Goal: Task Accomplishment & Management: Complete application form

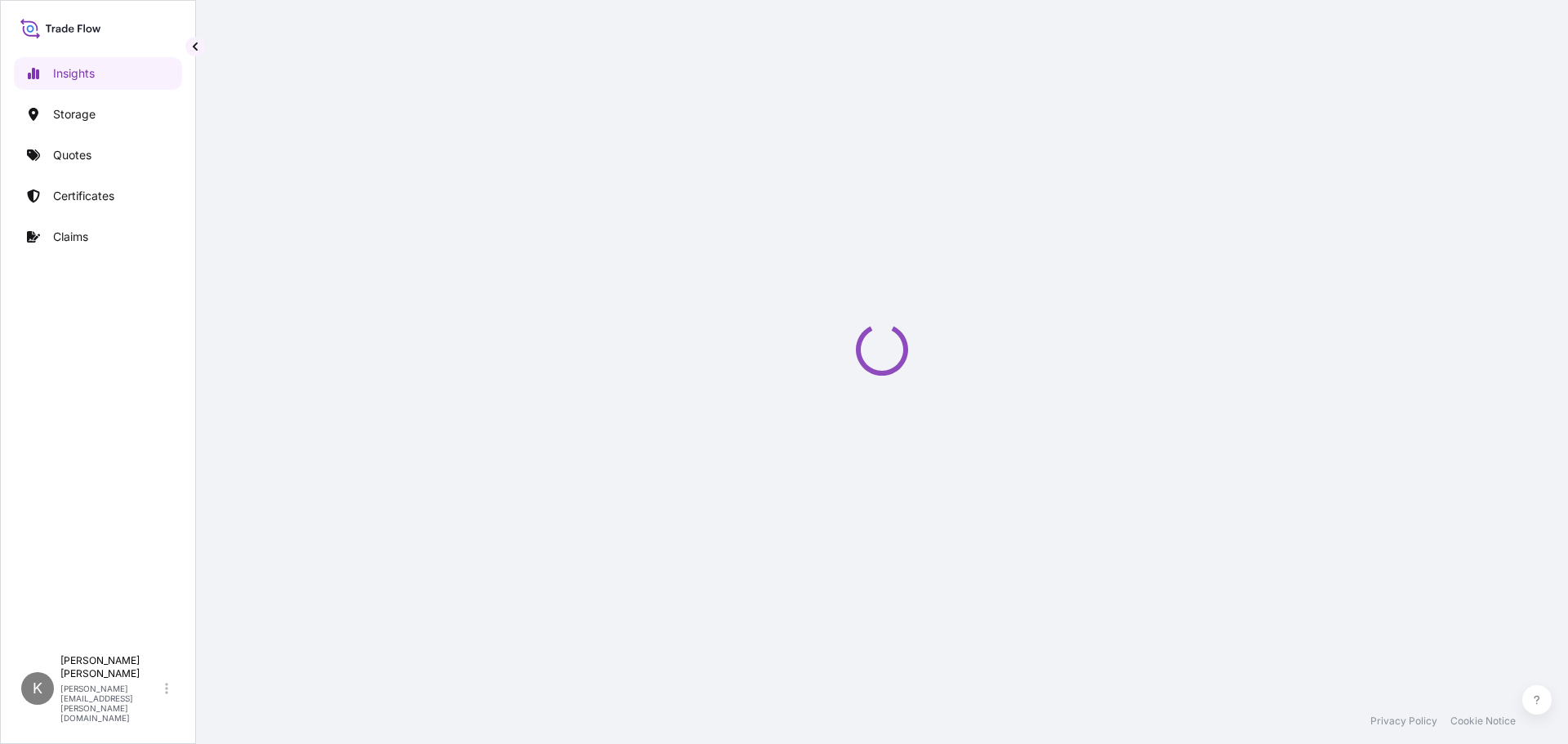
select select "2025"
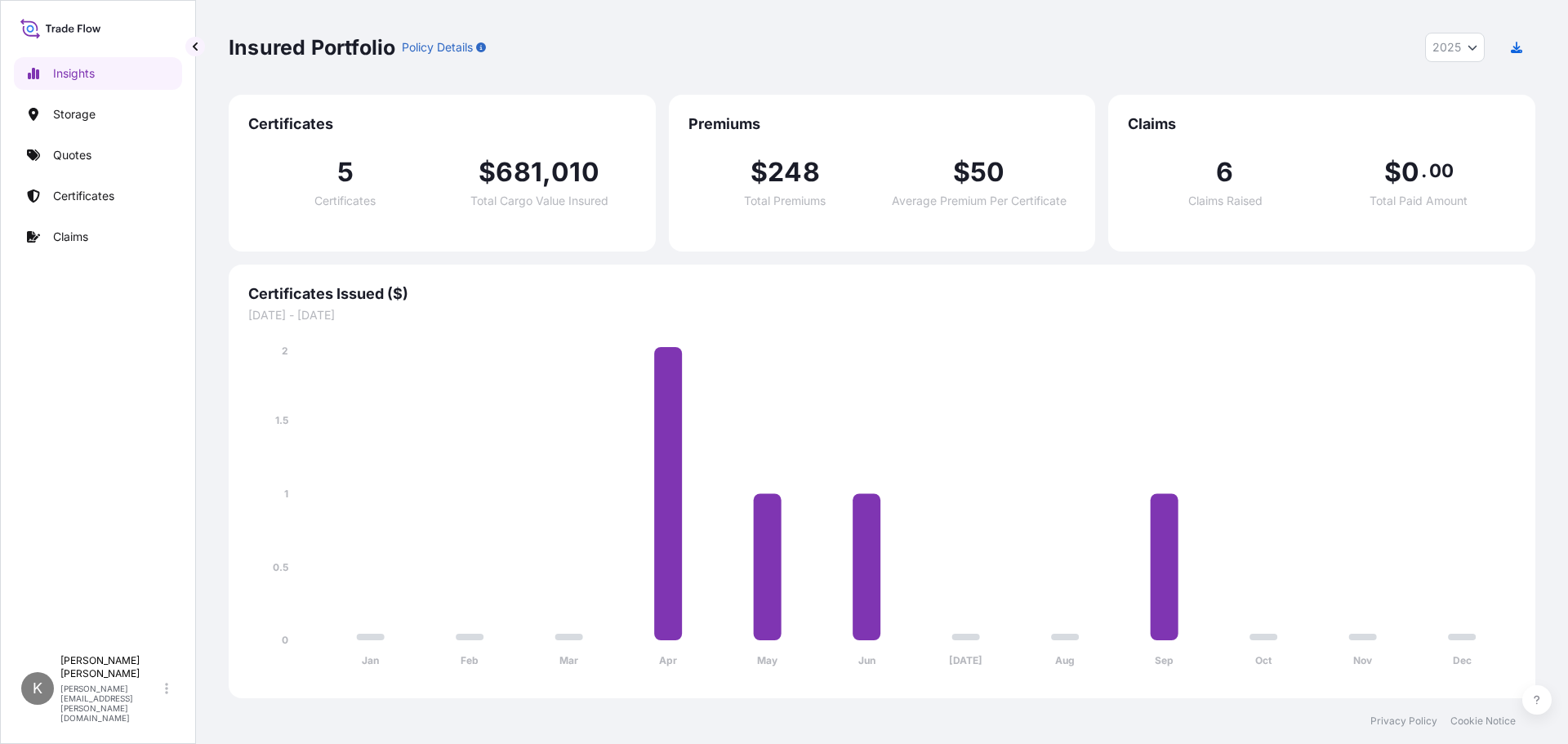
click at [79, 254] on div "Insights Storage Quotes Certificates Claims" at bounding box center [97, 344] width 168 height 604
click at [83, 228] on p "Claims" at bounding box center [70, 236] width 36 height 16
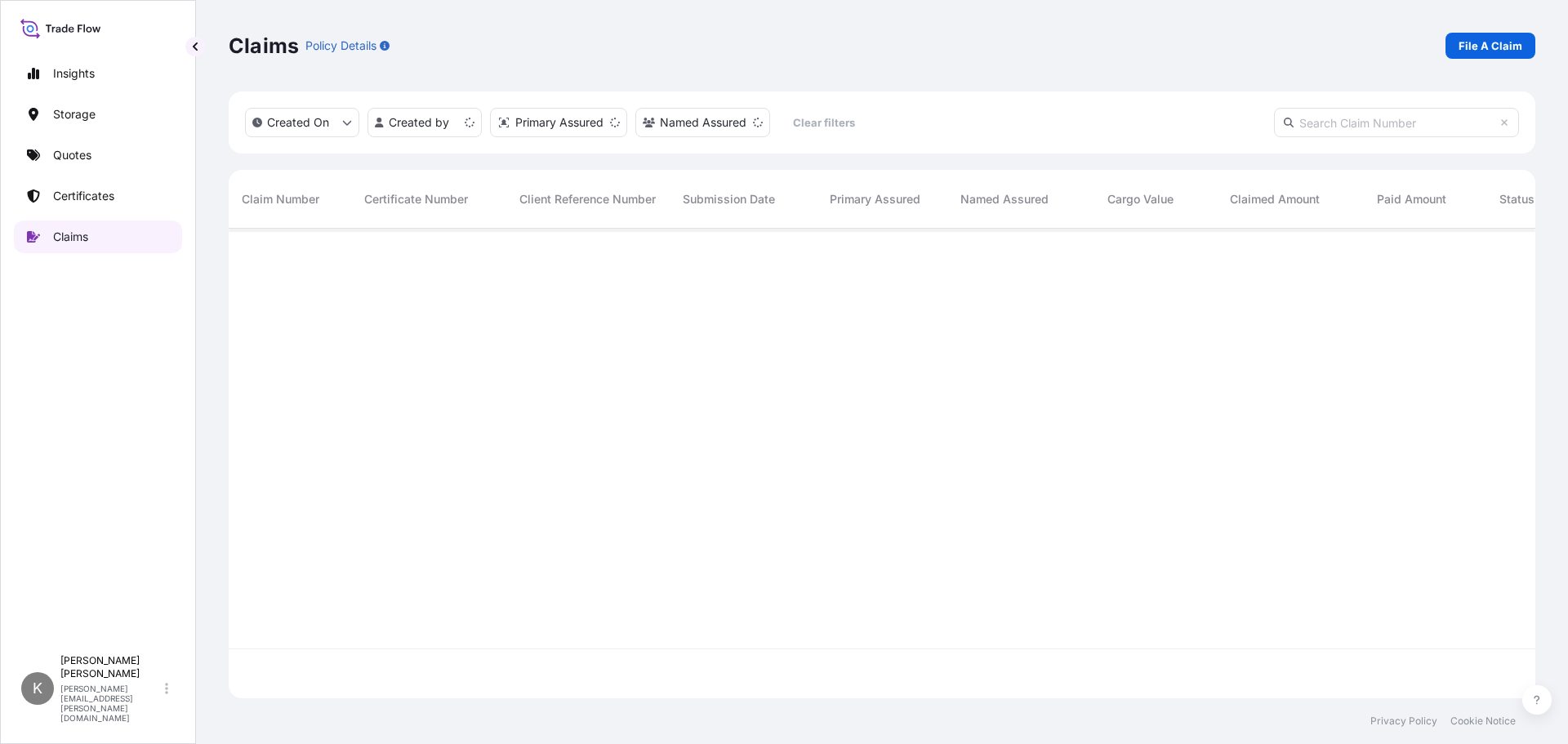
scroll to position [467, 1294]
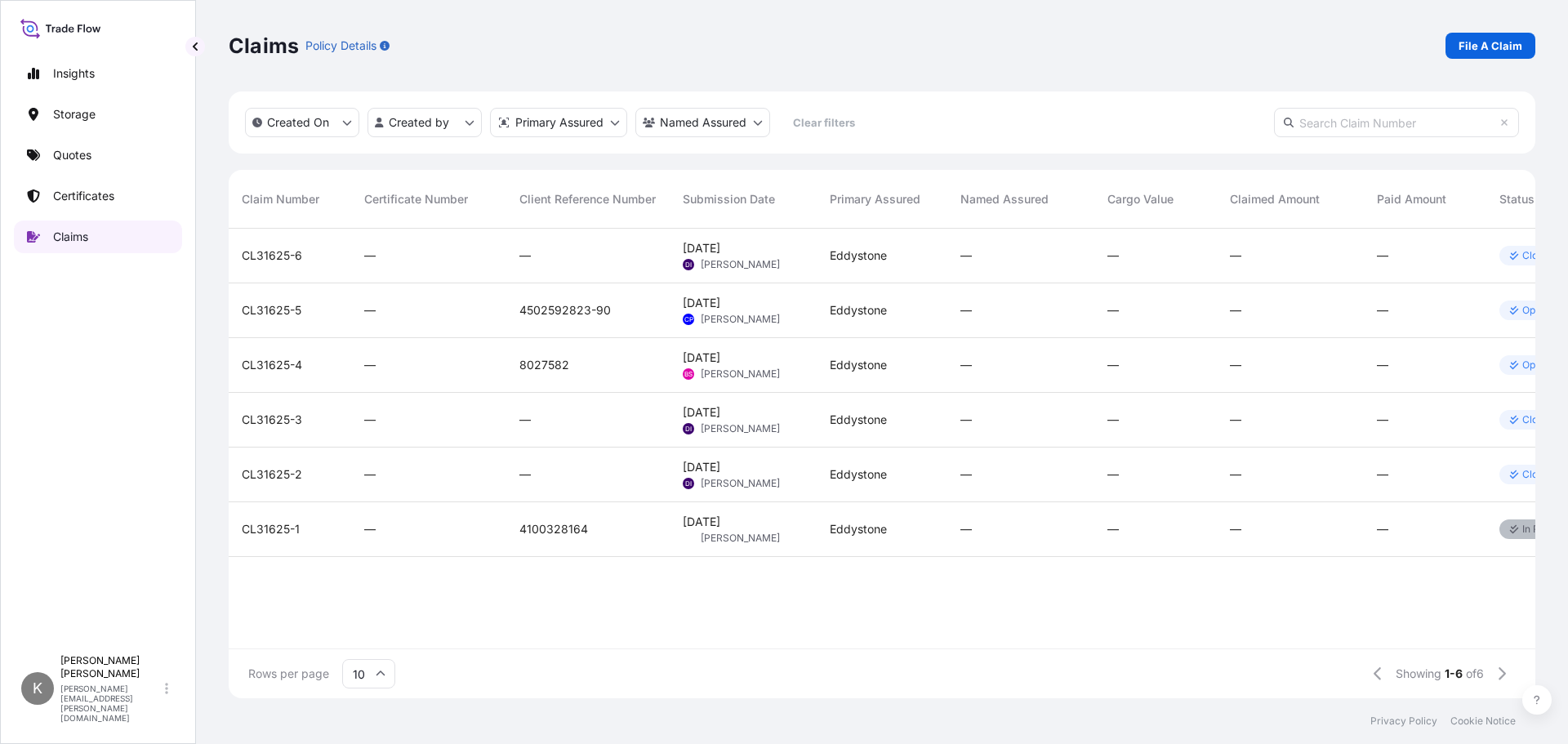
click at [125, 233] on link "Claims" at bounding box center [97, 237] width 168 height 33
click at [1508, 36] on link "File A Claim" at bounding box center [1490, 45] width 90 height 26
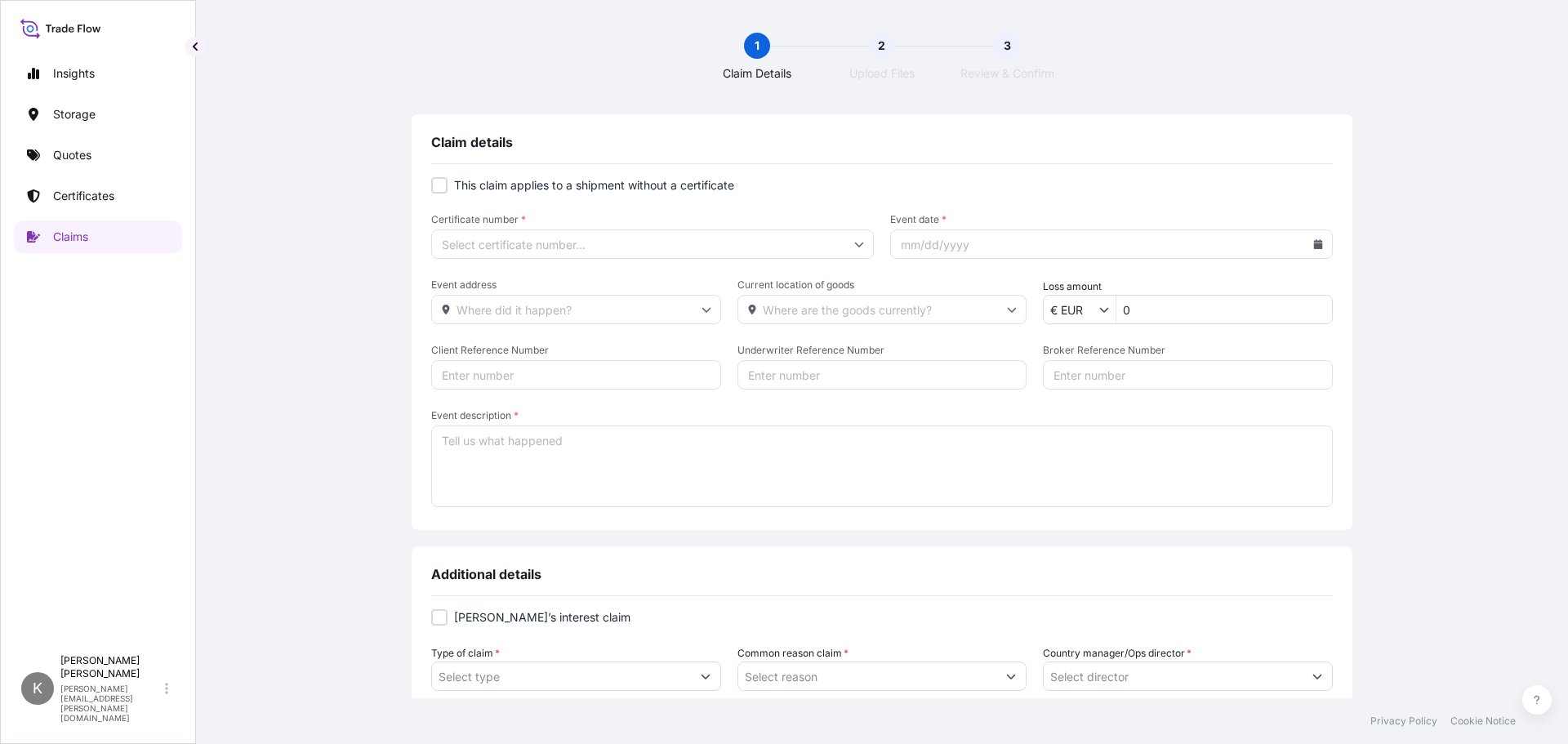
type input "$ USD"
click at [434, 187] on div at bounding box center [439, 185] width 16 height 16
checkbox input "true"
click at [768, 259] on form "This claim applies to a shipment without a certificate Primary Assured * Event …" at bounding box center [881, 344] width 902 height 333
click at [855, 243] on icon at bounding box center [859, 244] width 10 height 10
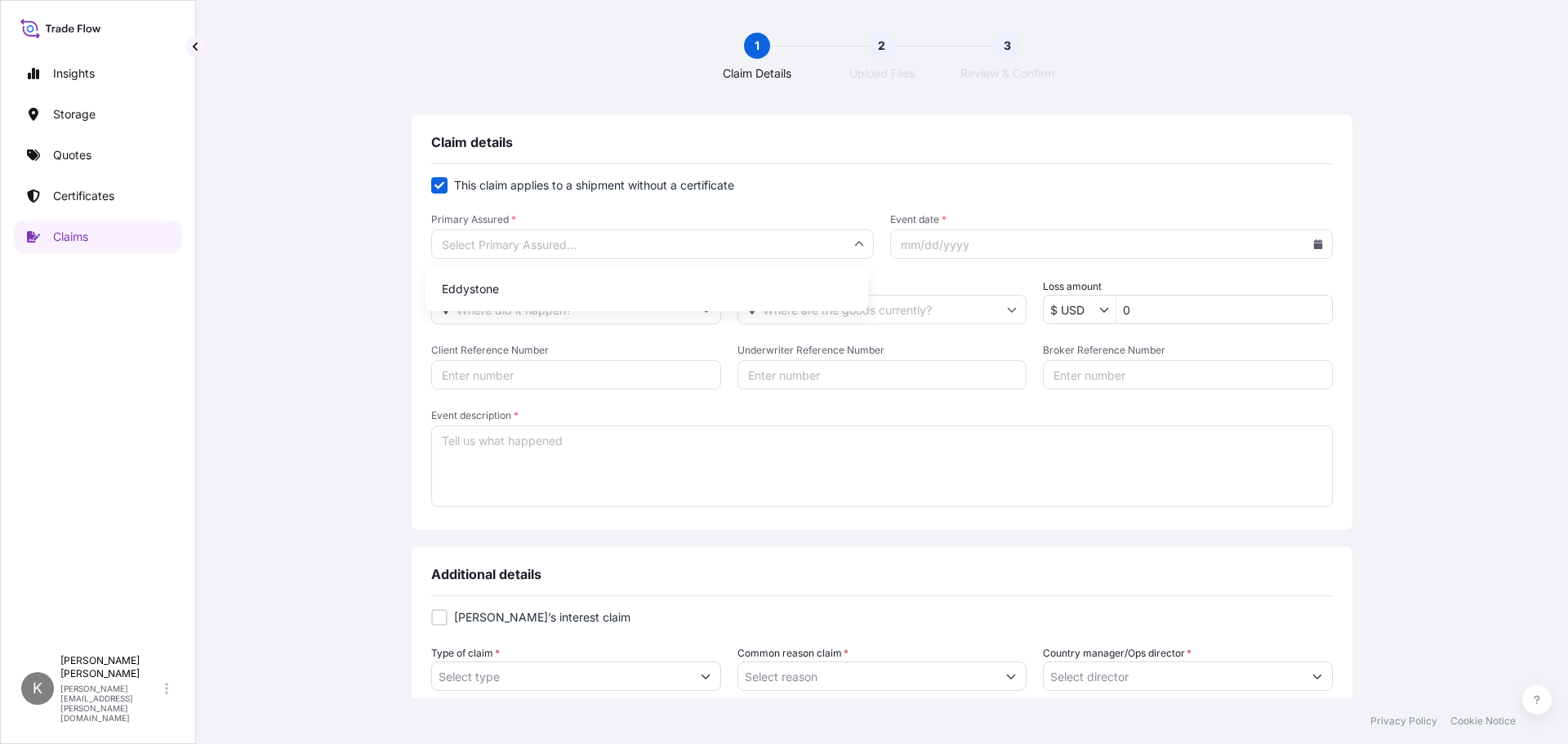
click at [856, 243] on icon at bounding box center [859, 243] width 9 height 5
click at [599, 246] on input "Primary Assured *" at bounding box center [652, 244] width 443 height 30
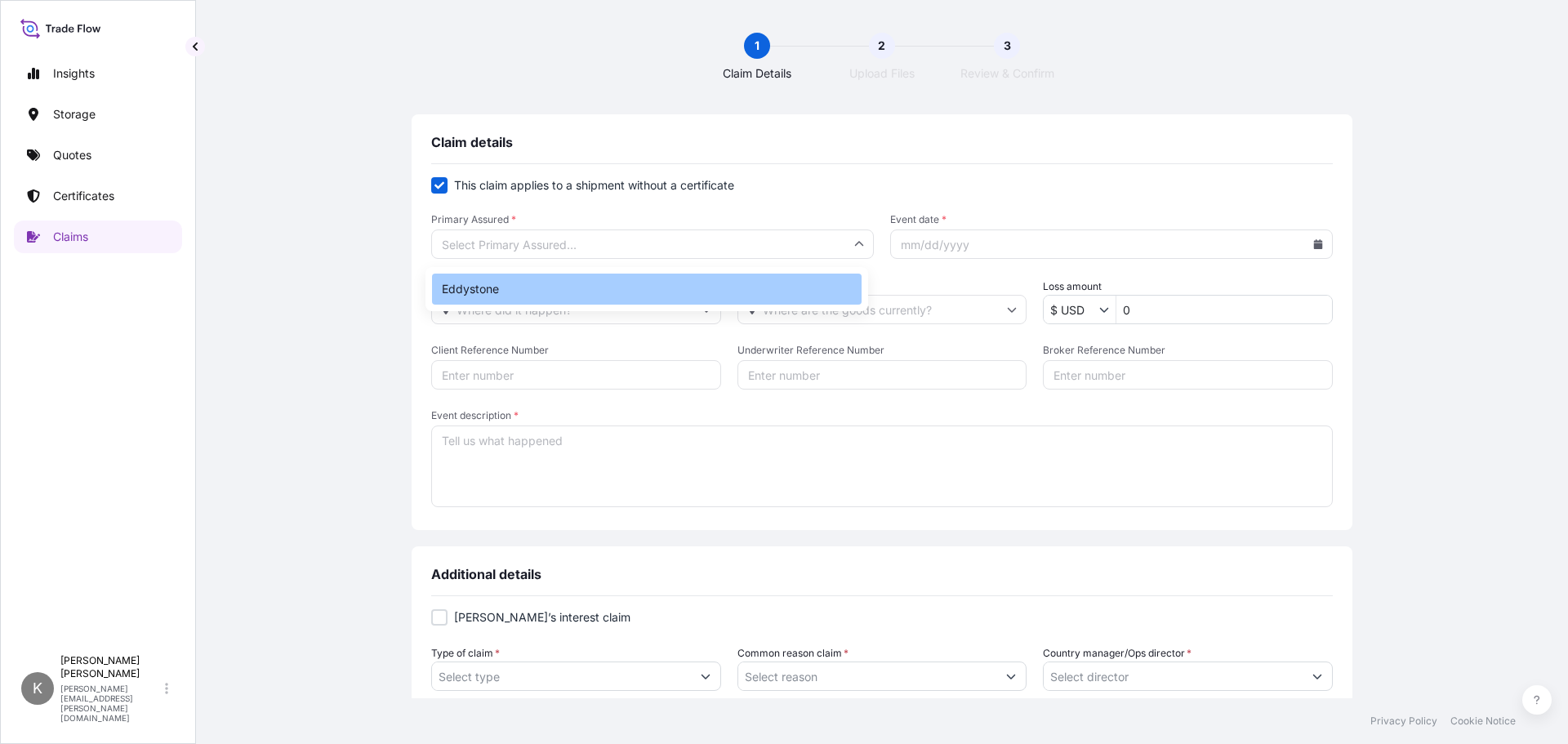
click at [472, 290] on div "Eddystone" at bounding box center [646, 289] width 429 height 31
type input "Eddystone"
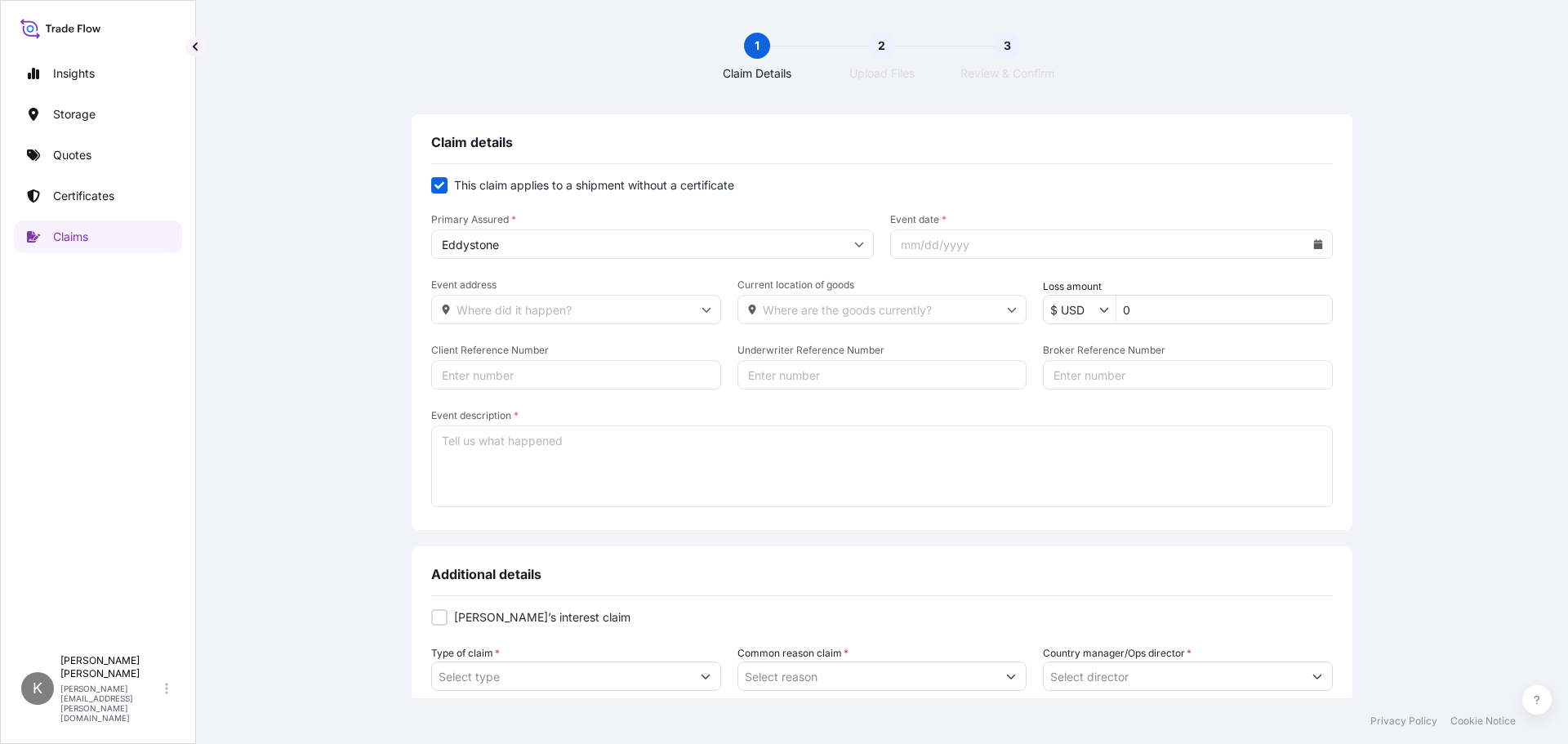
click at [935, 242] on input "Event date *" at bounding box center [1111, 244] width 443 height 30
click at [708, 305] on input "Event address" at bounding box center [576, 309] width 290 height 30
click at [511, 309] on input "Event address" at bounding box center [576, 309] width 290 height 30
click at [792, 314] on input "Current location of goods" at bounding box center [882, 309] width 290 height 30
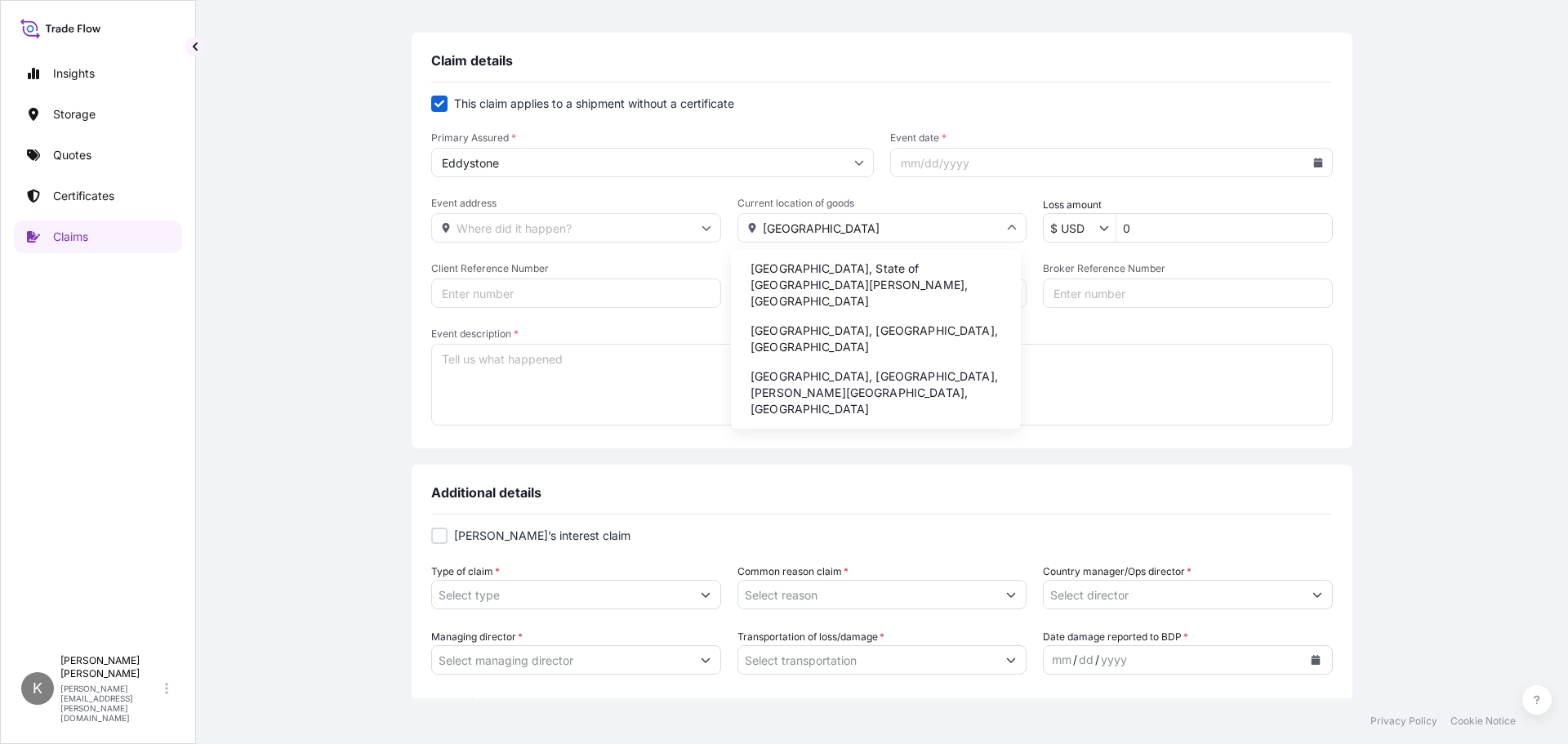
type input "Costa Rica"
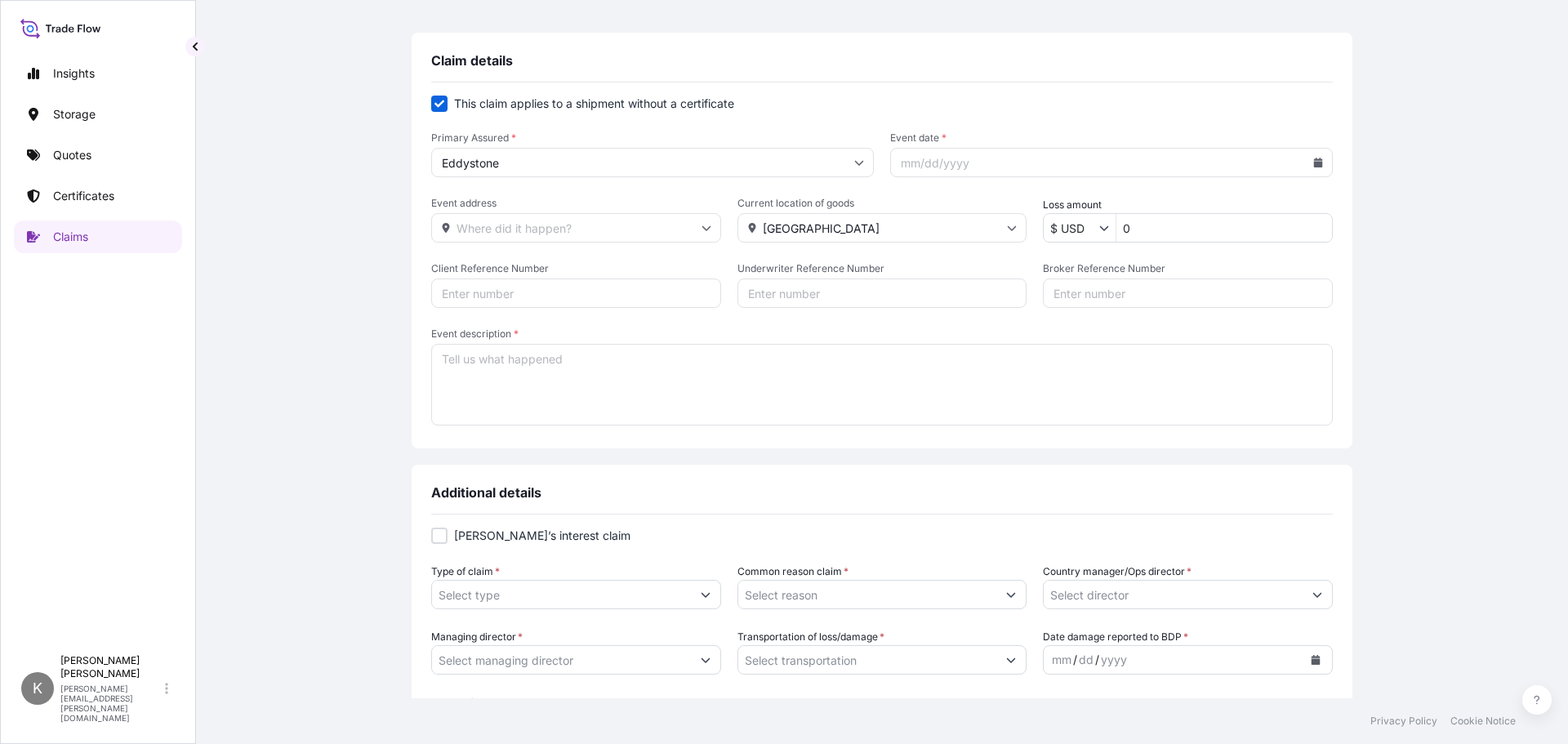
click at [1246, 178] on form "This claim applies to a shipment without a certificate Primary Assured * Eddyst…" at bounding box center [881, 262] width 902 height 333
click at [1185, 228] on input "0" at bounding box center [1224, 228] width 216 height 30
drag, startPoint x: 1147, startPoint y: 227, endPoint x: 1051, endPoint y: 227, distance: 96.0
click at [1051, 227] on div "$ USD 0" at bounding box center [1188, 228] width 290 height 30
click at [1315, 164] on icon at bounding box center [1318, 162] width 9 height 10
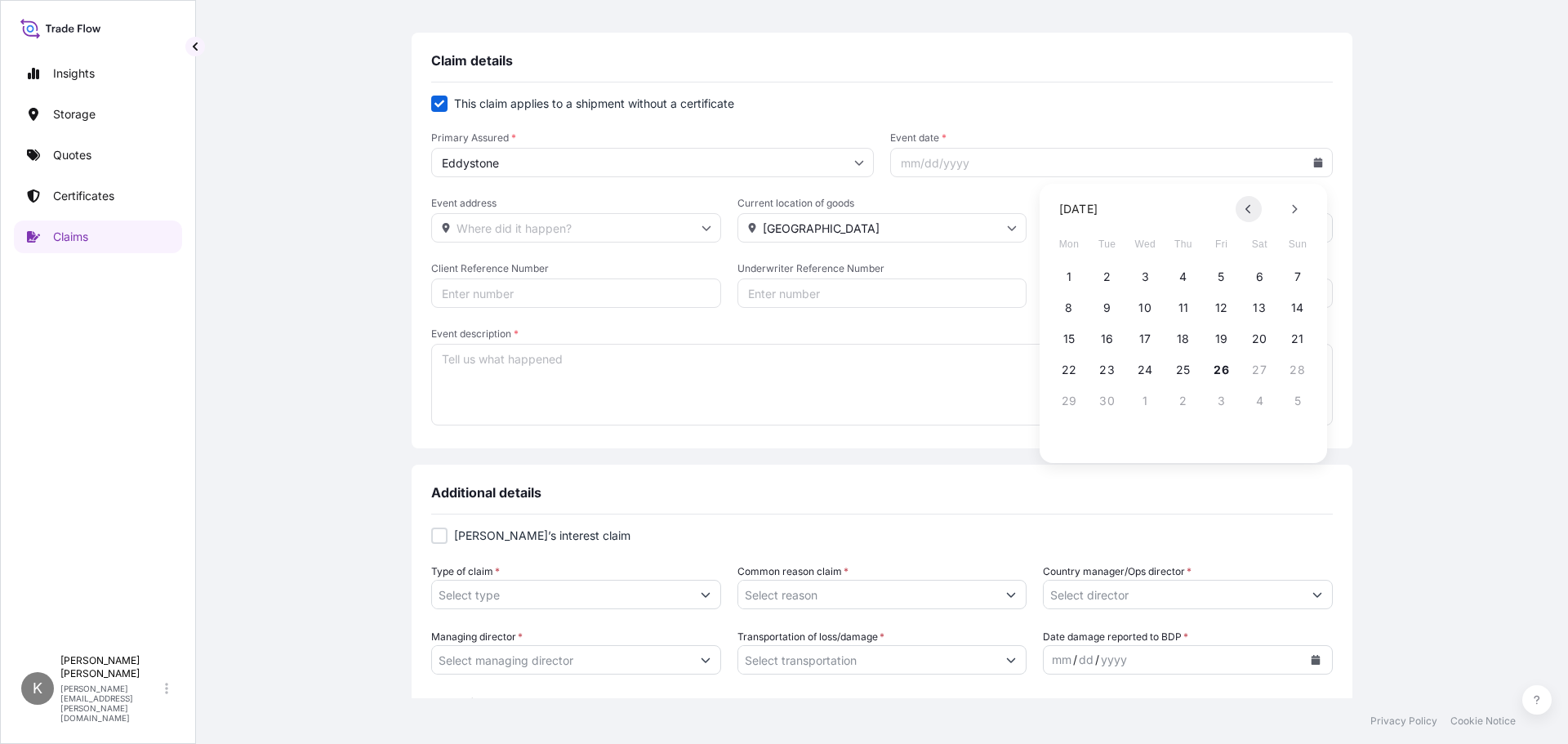
click at [1252, 214] on button at bounding box center [1248, 208] width 26 height 26
click at [1219, 372] on button "23" at bounding box center [1221, 370] width 26 height 26
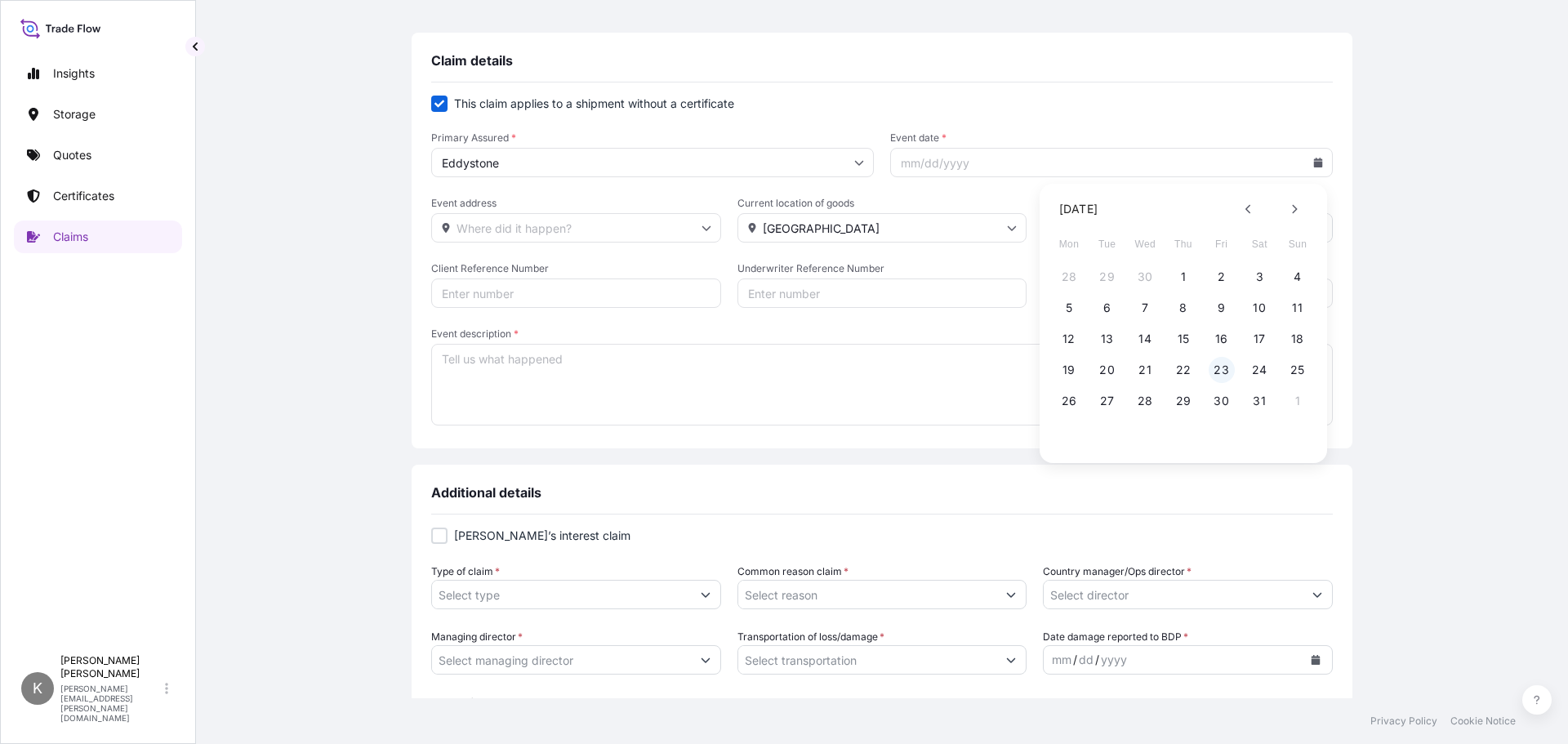
type input "05/23/2025"
click at [1162, 225] on input "0" at bounding box center [1224, 228] width 216 height 30
click at [1154, 228] on input "0" at bounding box center [1224, 228] width 216 height 30
type input "0"
type input "2,257.5"
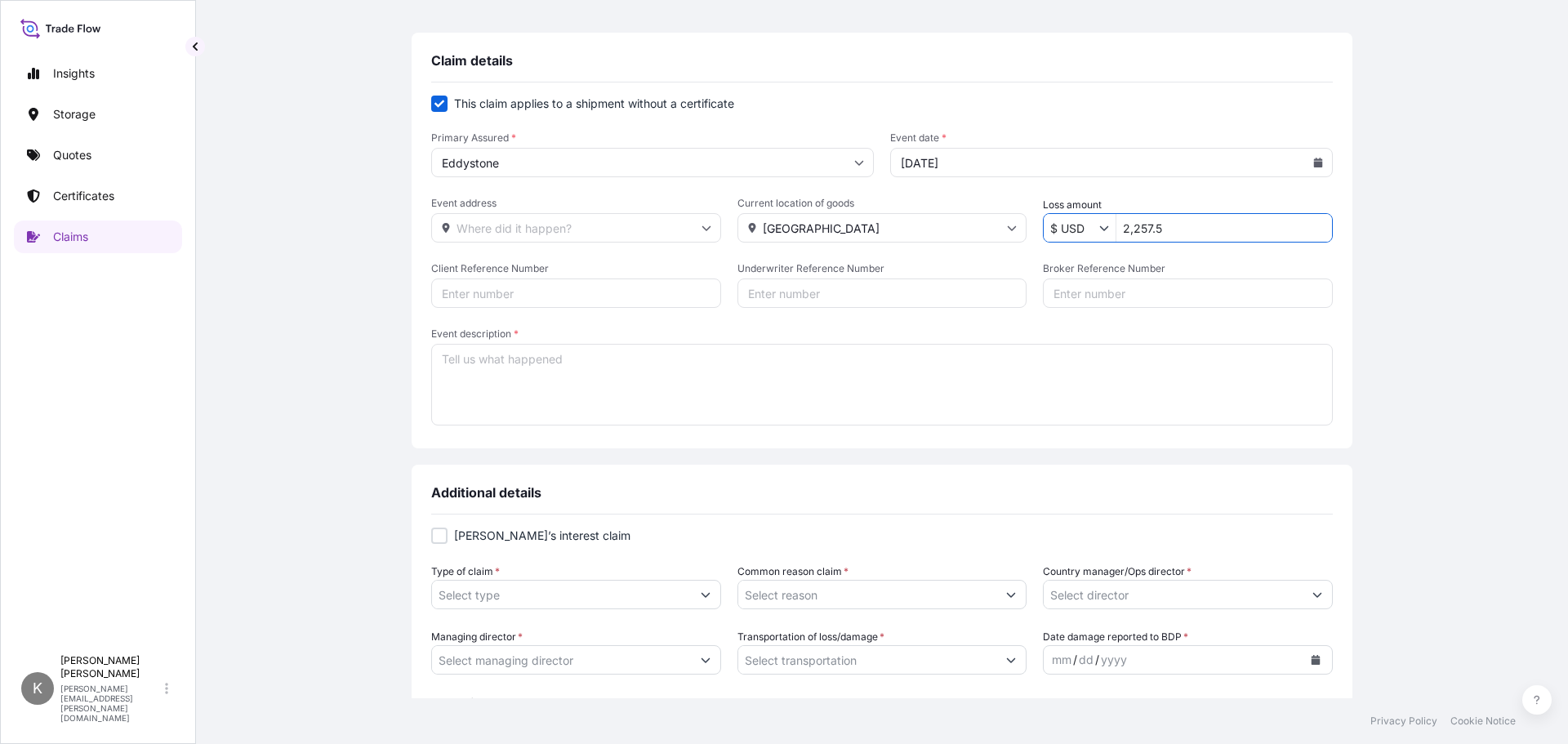
click at [614, 287] on input "Client Reference Number" at bounding box center [576, 293] width 290 height 30
click at [463, 292] on input "Client Reference Number" at bounding box center [576, 293] width 290 height 30
paste input "4517957560 & 4517952653"
type input "4517957560 & 4517952653"
click at [779, 295] on input "Underwriter Reference Number" at bounding box center [882, 293] width 290 height 30
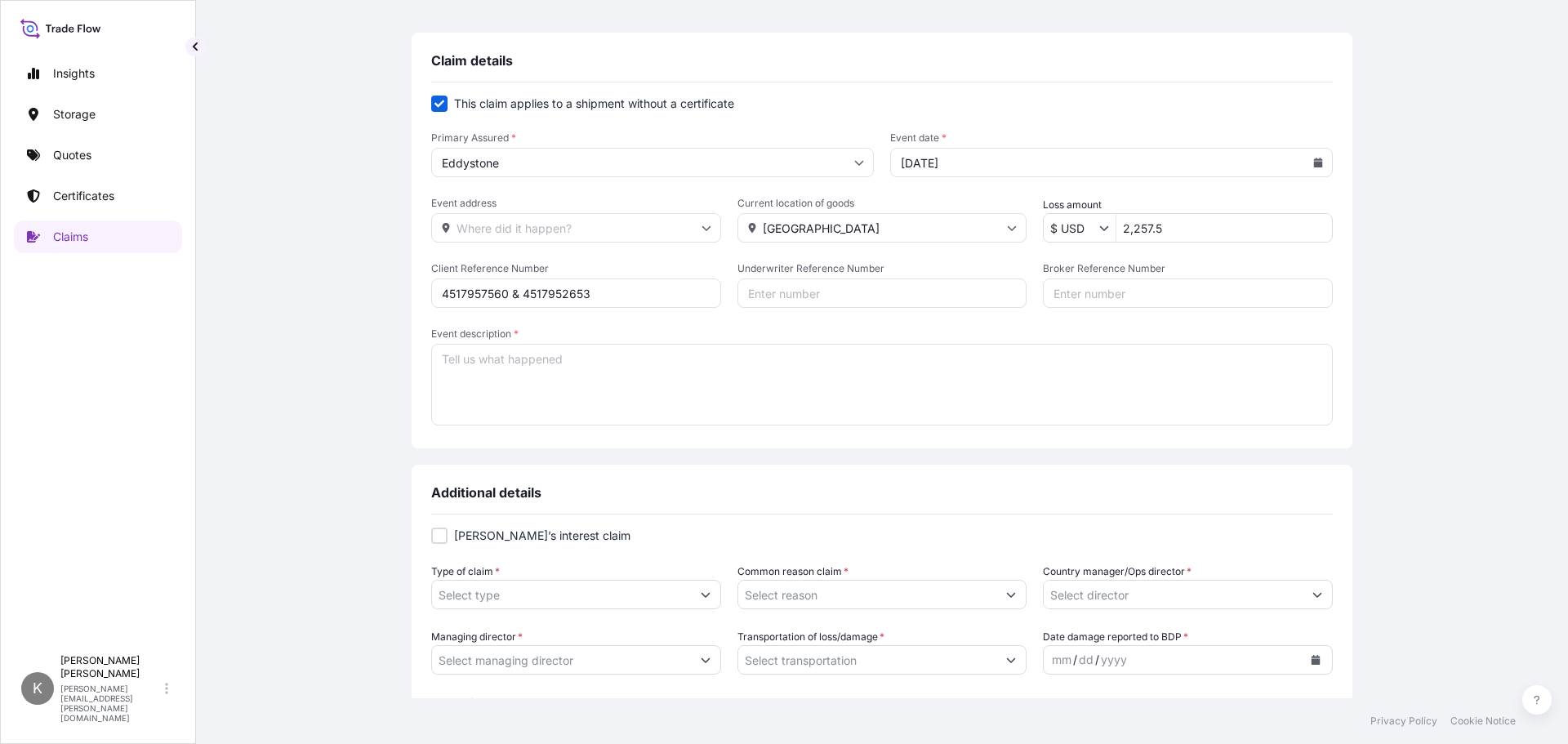
click at [1116, 296] on input "Broker Reference Number" at bounding box center [1188, 293] width 290 height 30
click at [1062, 295] on input "Broker Reference Number" at bounding box center [1188, 293] width 290 height 30
paste input "US3022090259605"
type input "US30220902596"
click at [730, 385] on textarea "Event description *" at bounding box center [881, 384] width 902 height 82
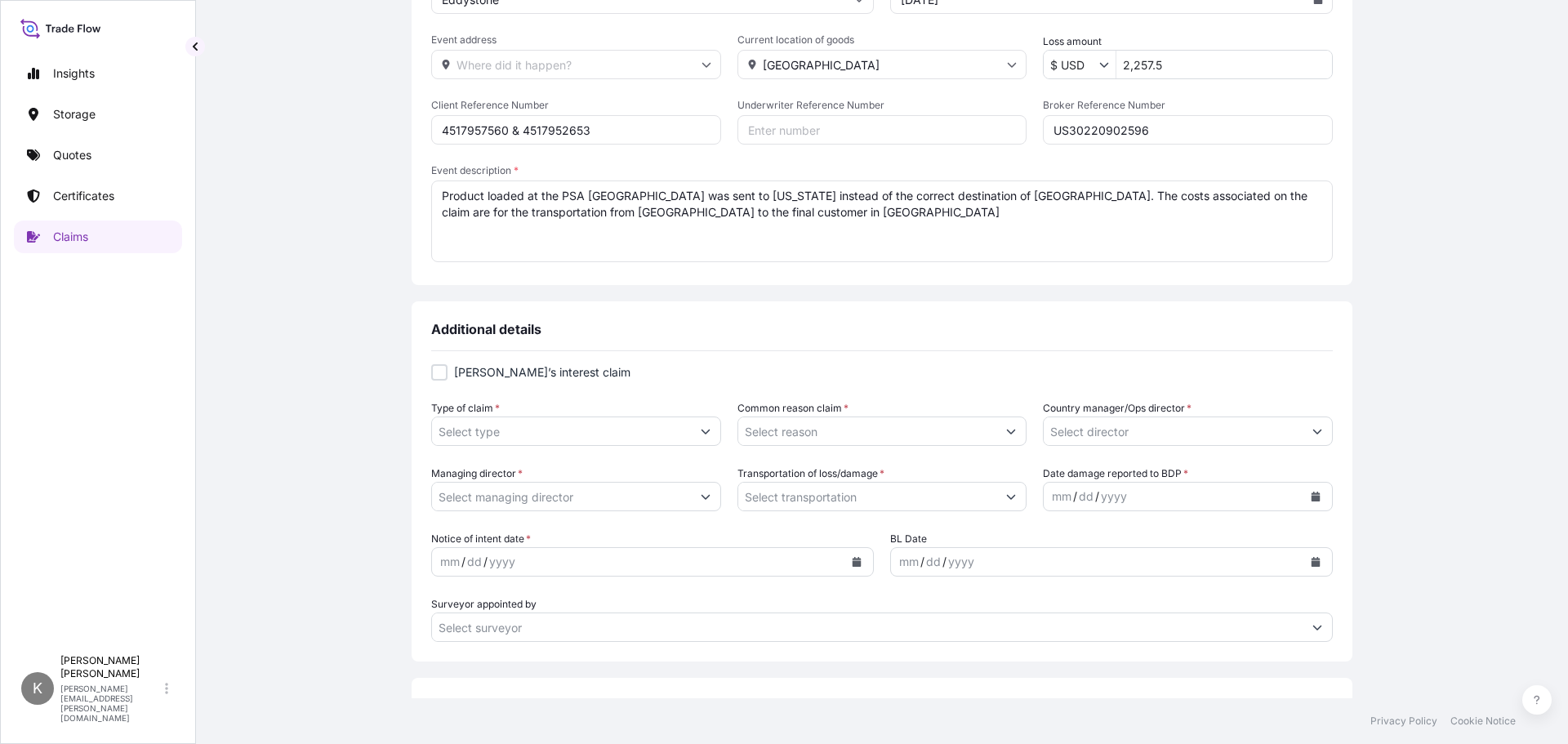
scroll to position [408, 0]
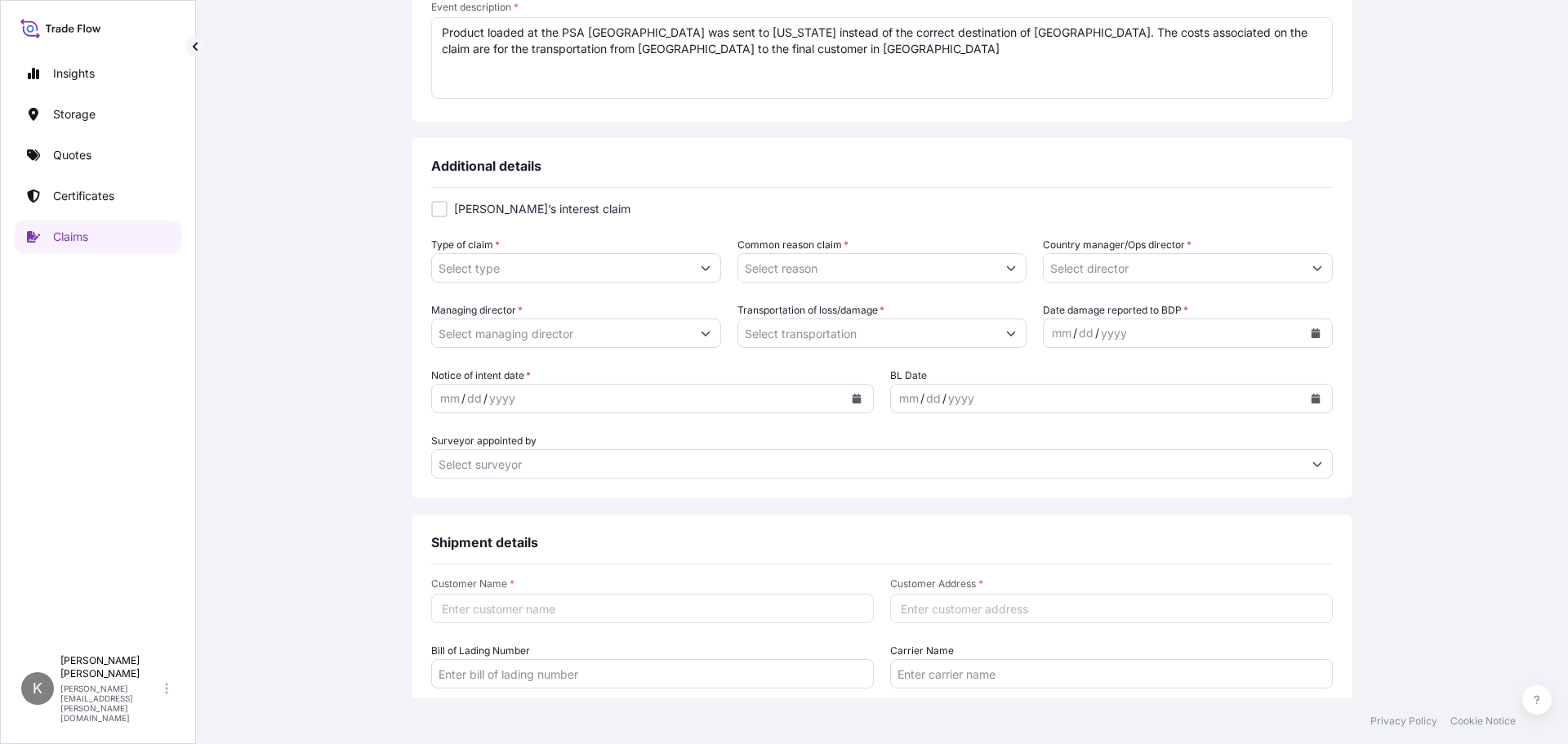
type textarea "Product loaded at the PSA Penn Warehouse was sent to Puerto Rico instead of the…"
click at [705, 270] on button "Show suggestions" at bounding box center [706, 268] width 30 height 30
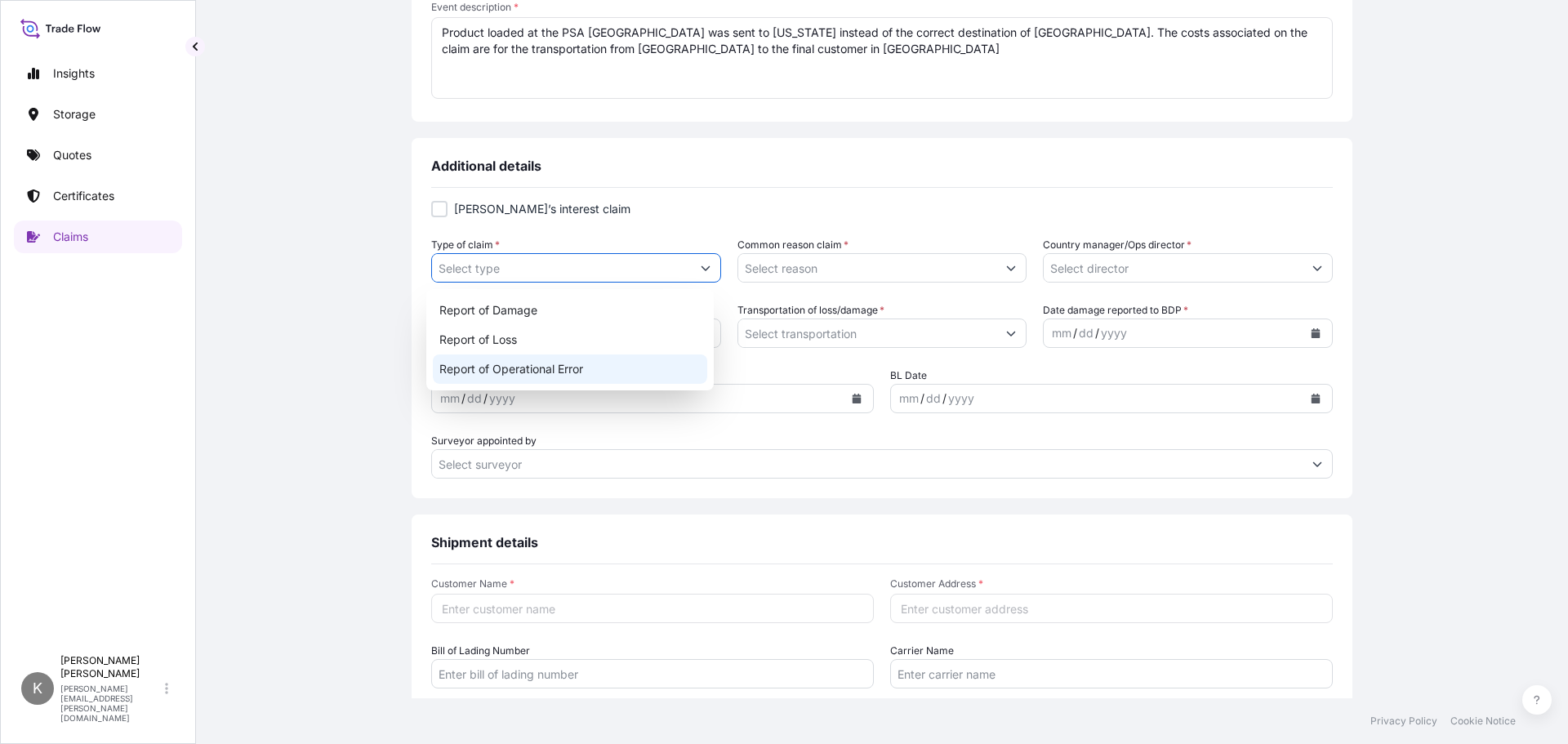
click at [517, 372] on div "Report of Operational Error" at bounding box center [570, 369] width 276 height 30
type input "Report of Operational Error"
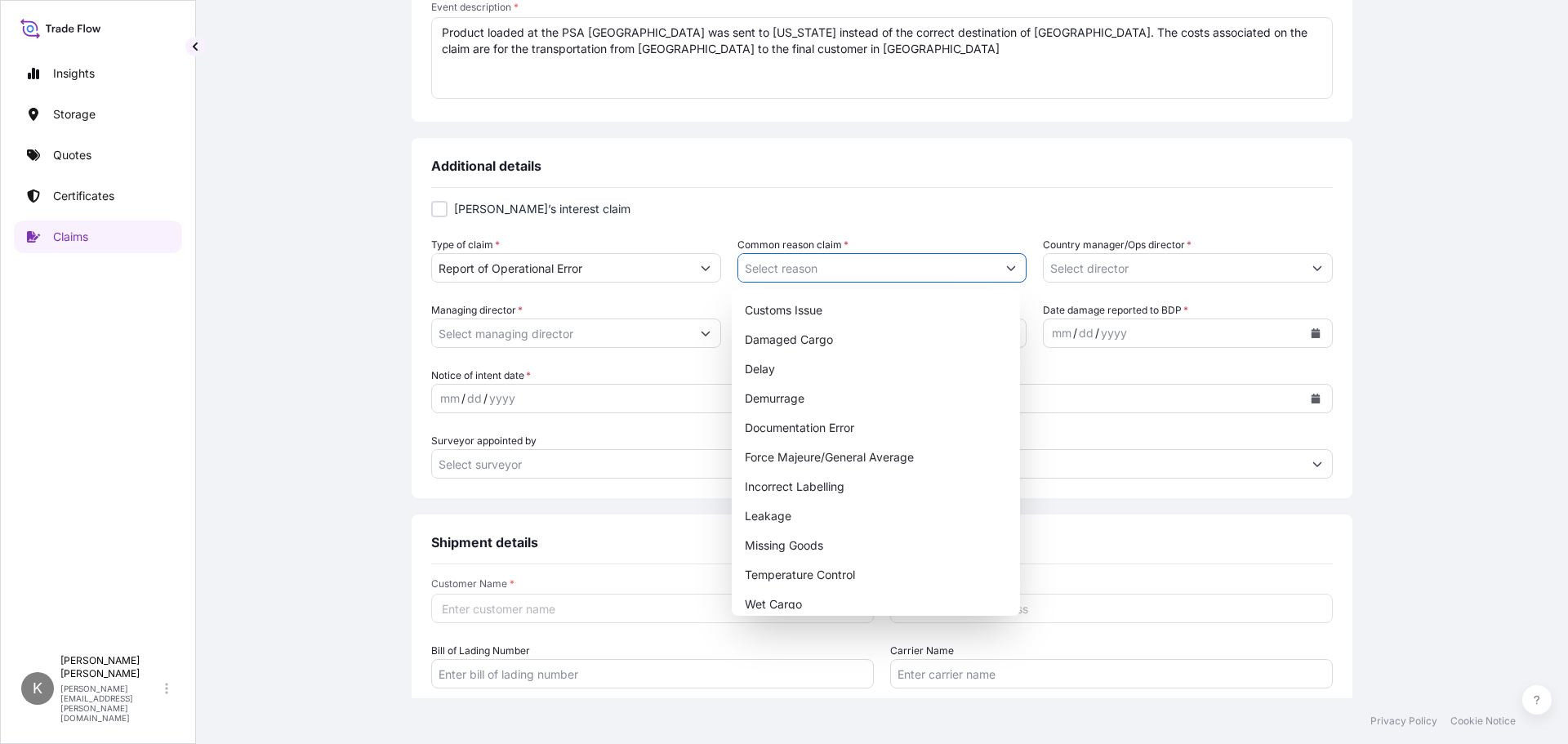
click at [1006, 269] on icon "Show suggestions" at bounding box center [1011, 268] width 10 height 10
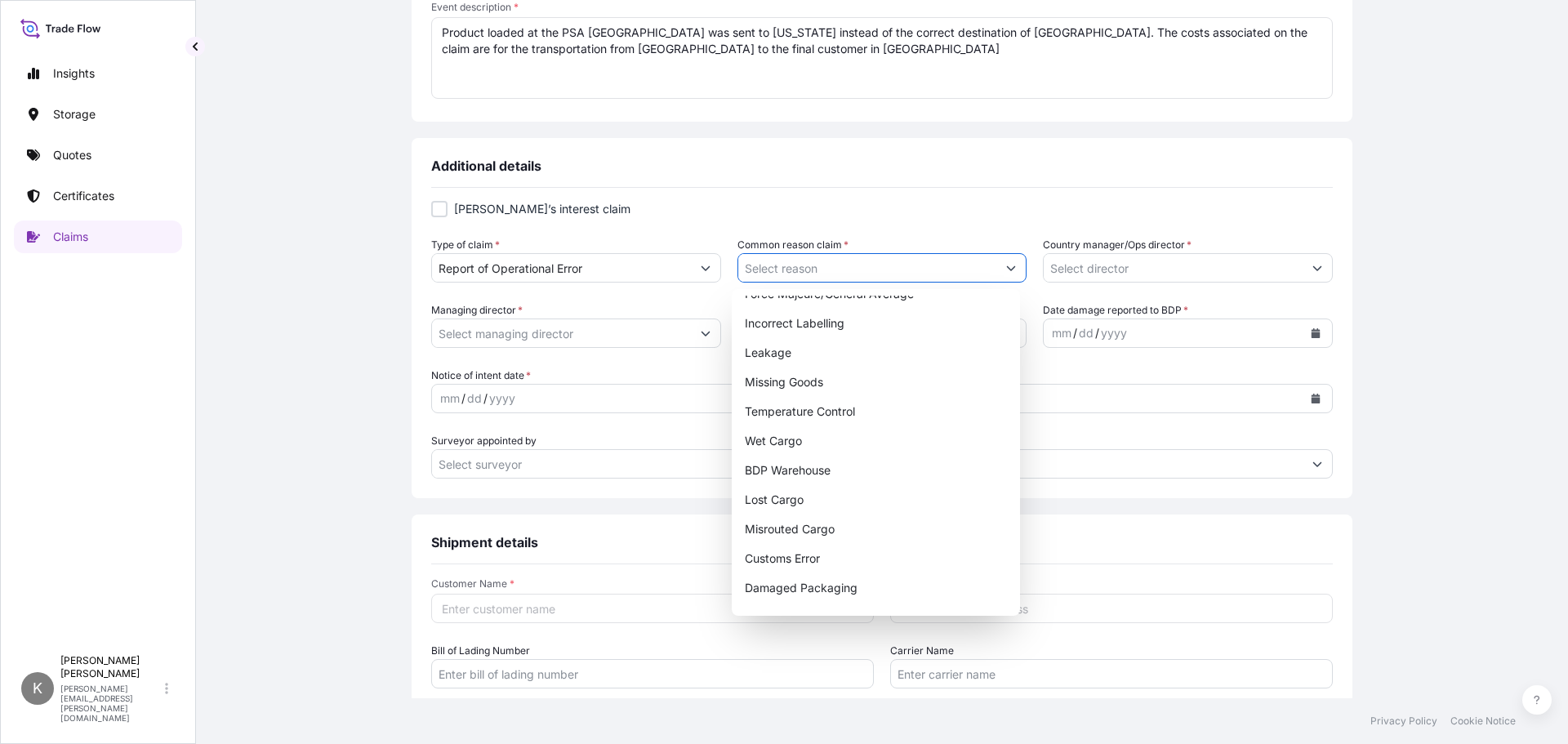
scroll to position [186, 0]
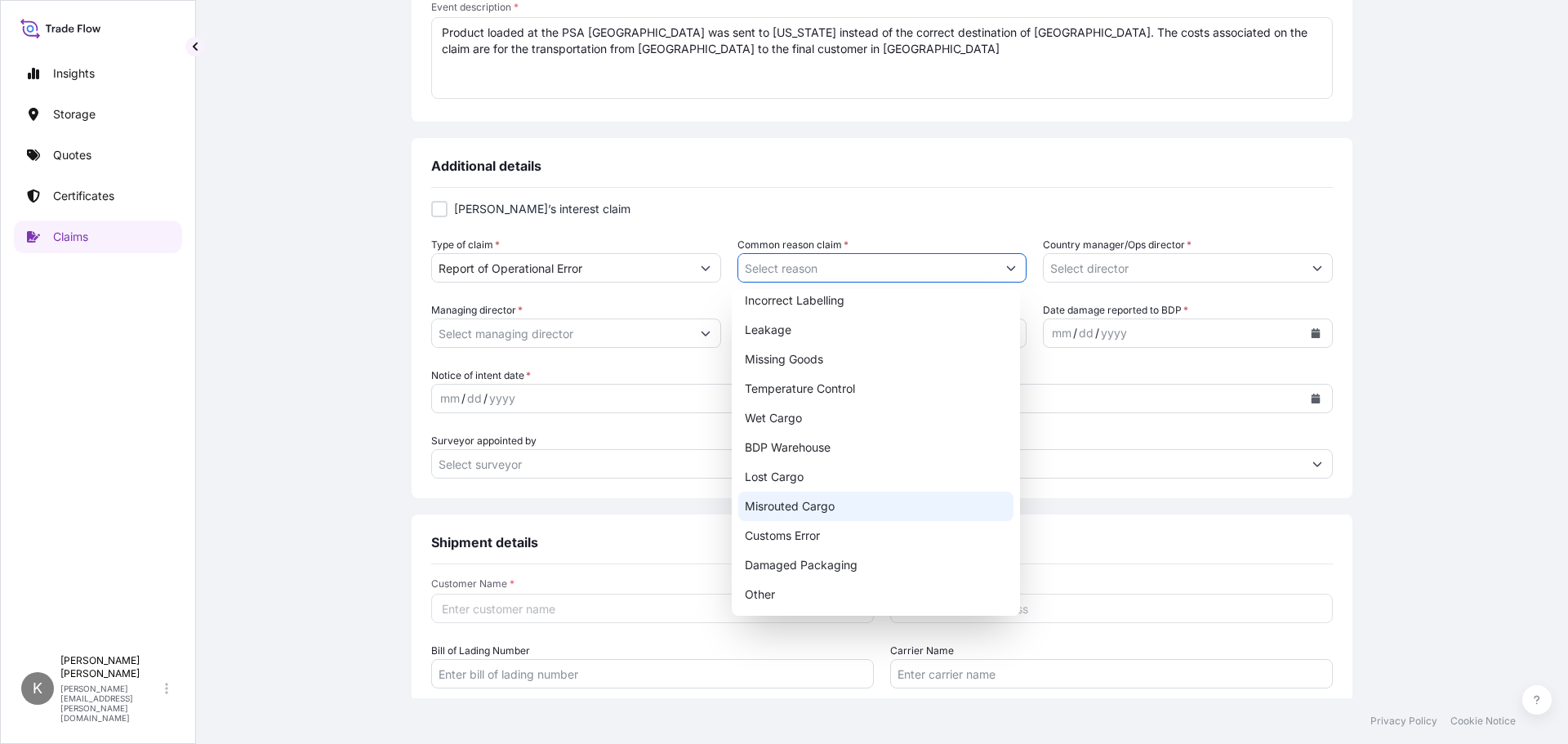
click at [806, 507] on div "Misrouted Cargo" at bounding box center [876, 506] width 276 height 30
type input "Misrouted Cargo"
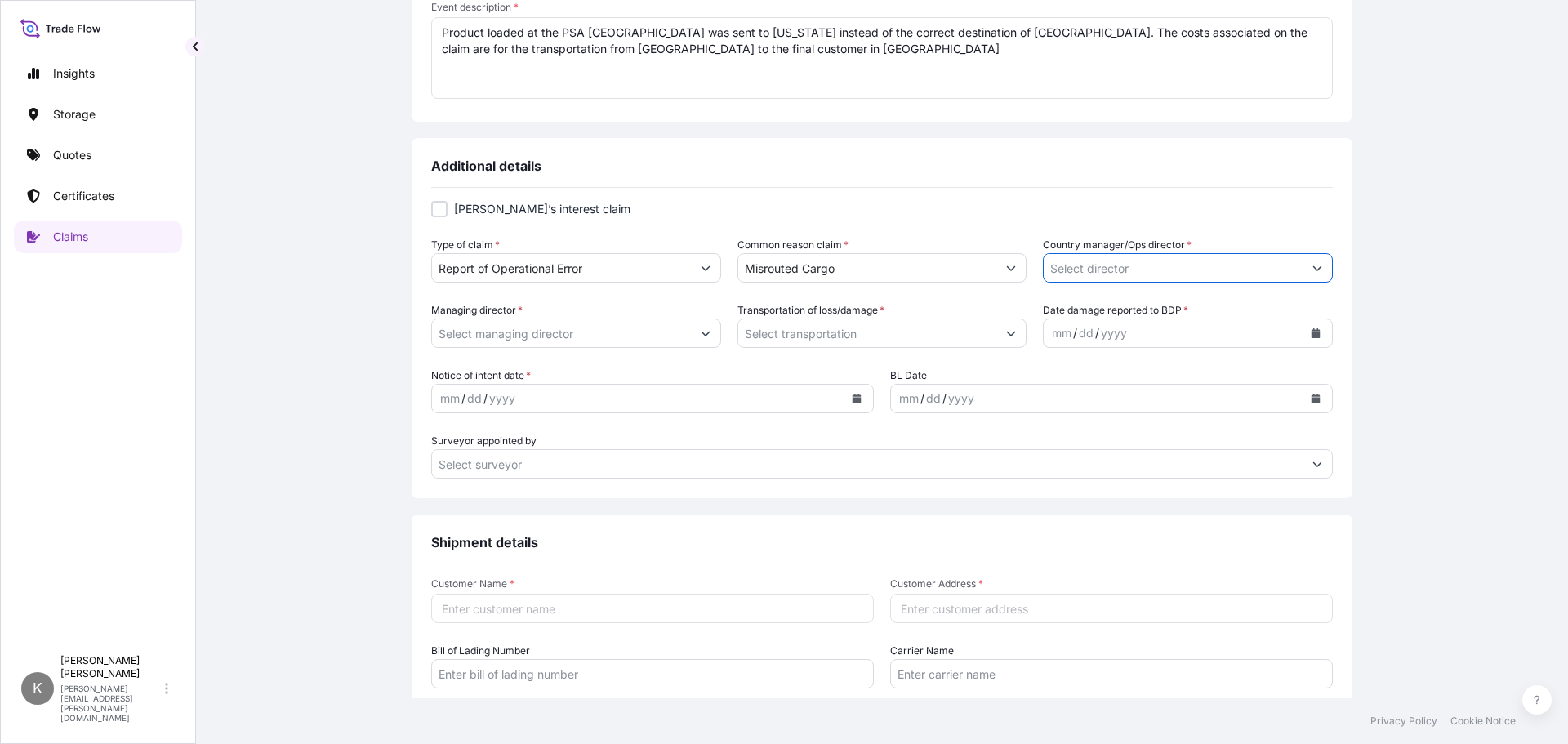
click at [1128, 271] on input "Country manager/Ops director *" at bounding box center [1173, 268] width 259 height 30
click at [1313, 264] on icon "Show suggestions" at bounding box center [1317, 268] width 10 height 10
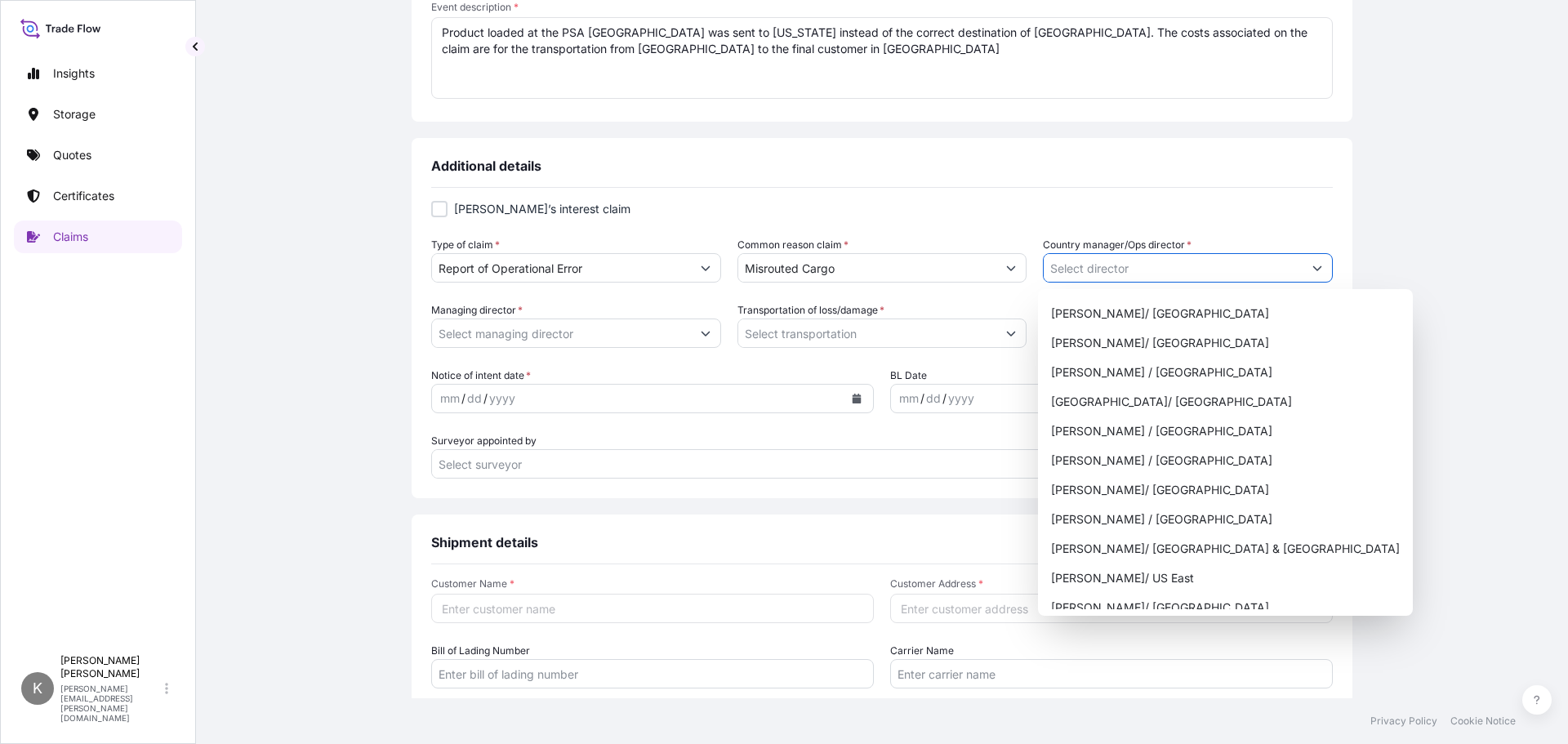
scroll to position [490, 0]
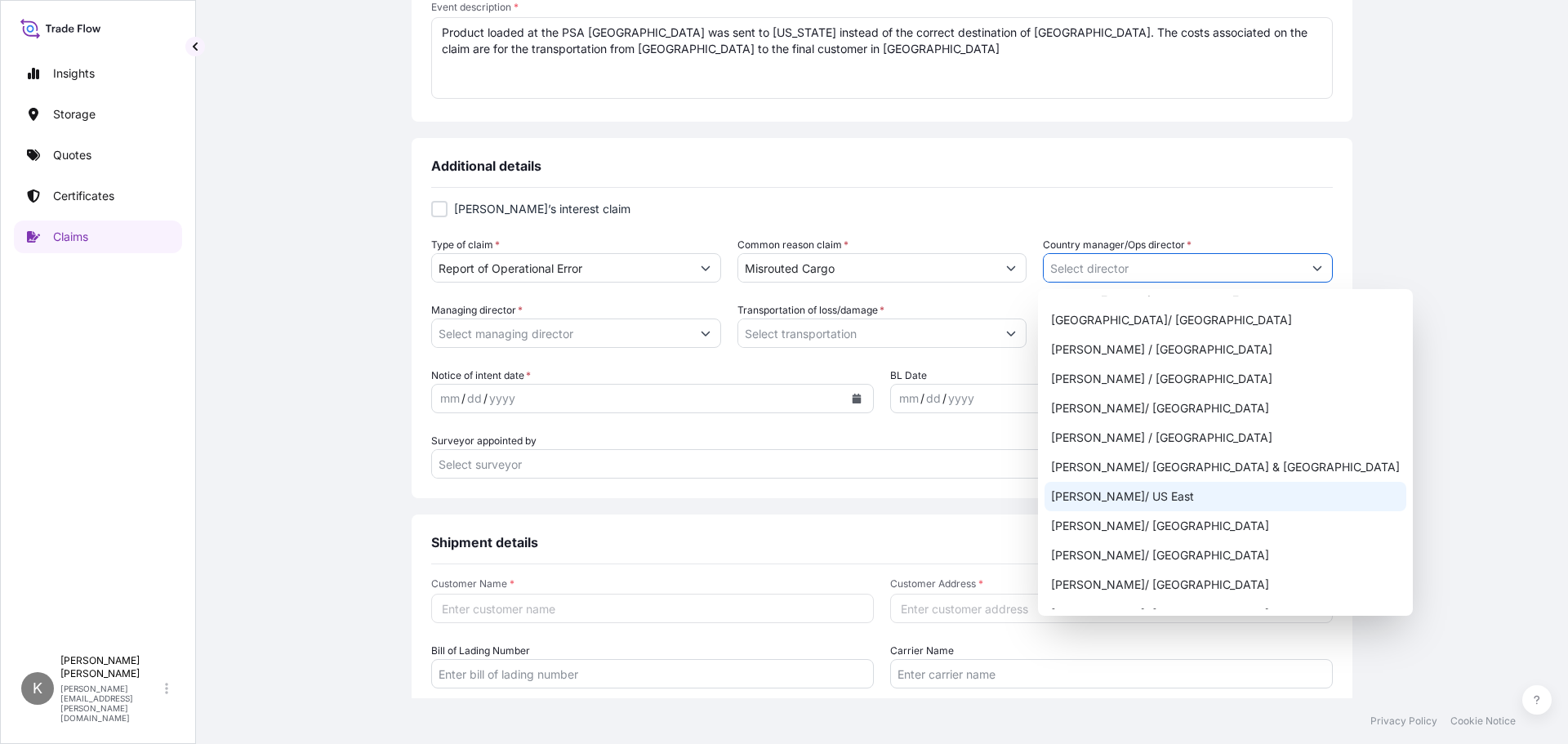
click at [1162, 492] on div "Jason Merz/ US East" at bounding box center [1225, 496] width 362 height 30
type input "Jason Merz/ US East"
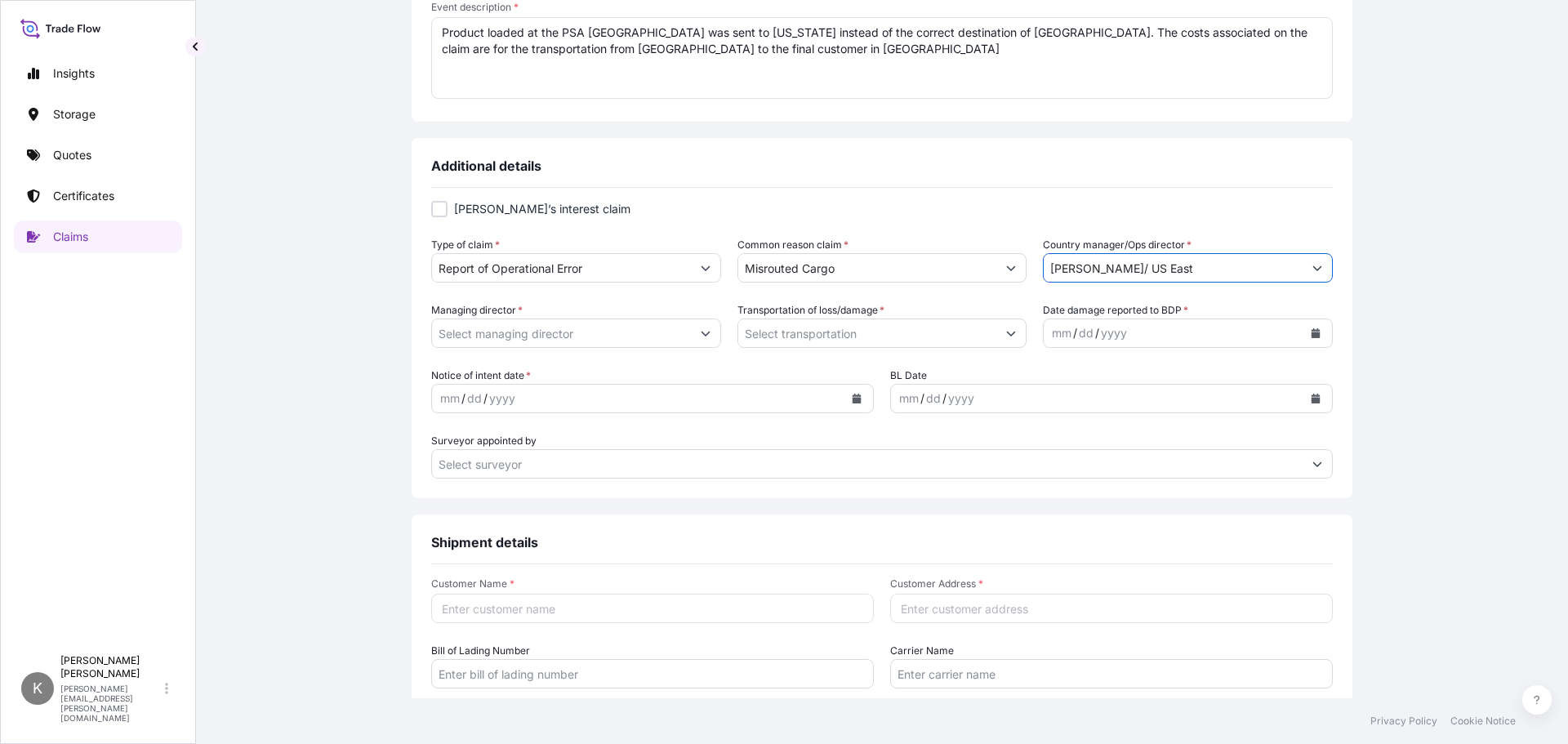
click at [701, 330] on icon "Show suggestions" at bounding box center [706, 333] width 10 height 10
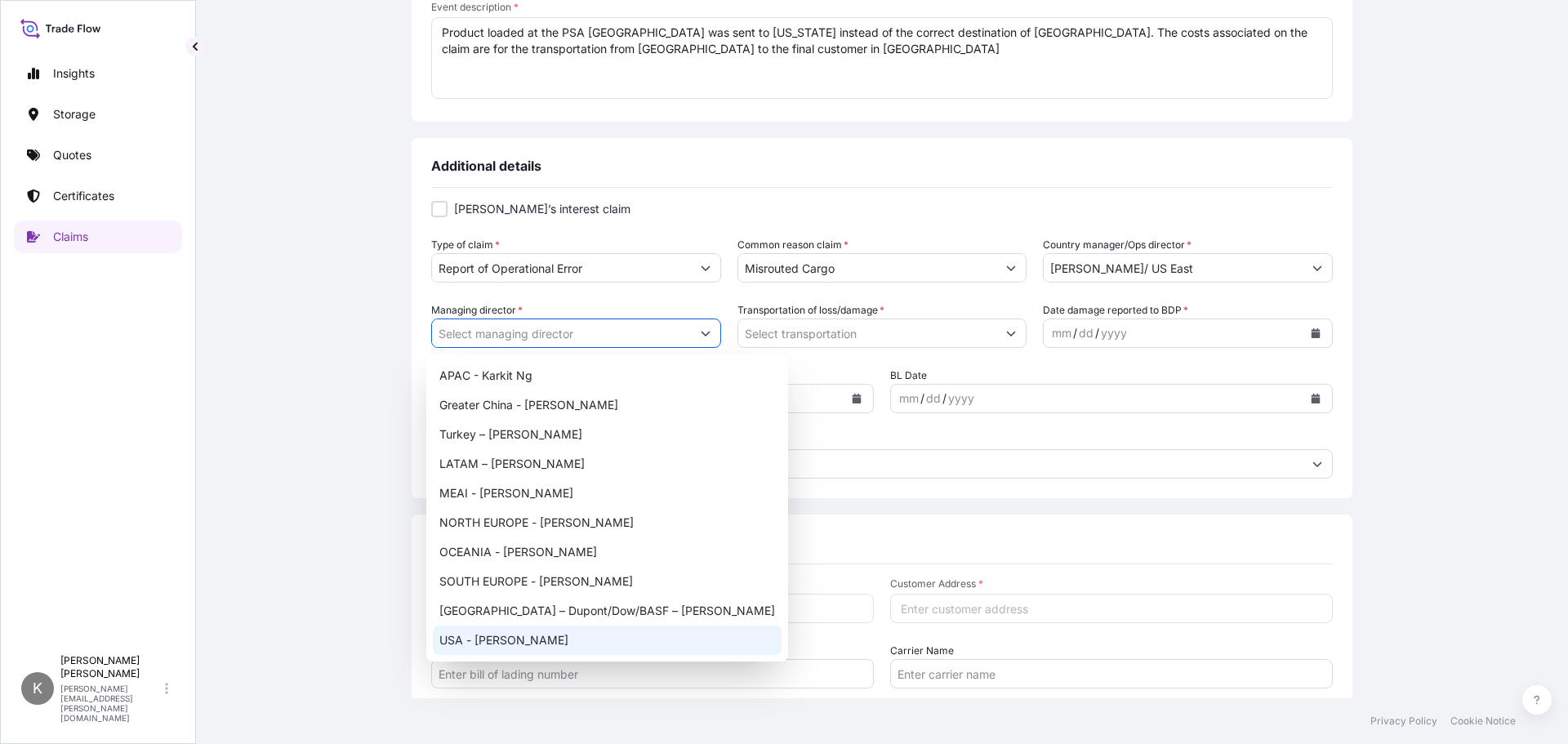
click at [517, 636] on div "USA - Jason Carl" at bounding box center [607, 640] width 349 height 30
type input "USA - Jason Carl"
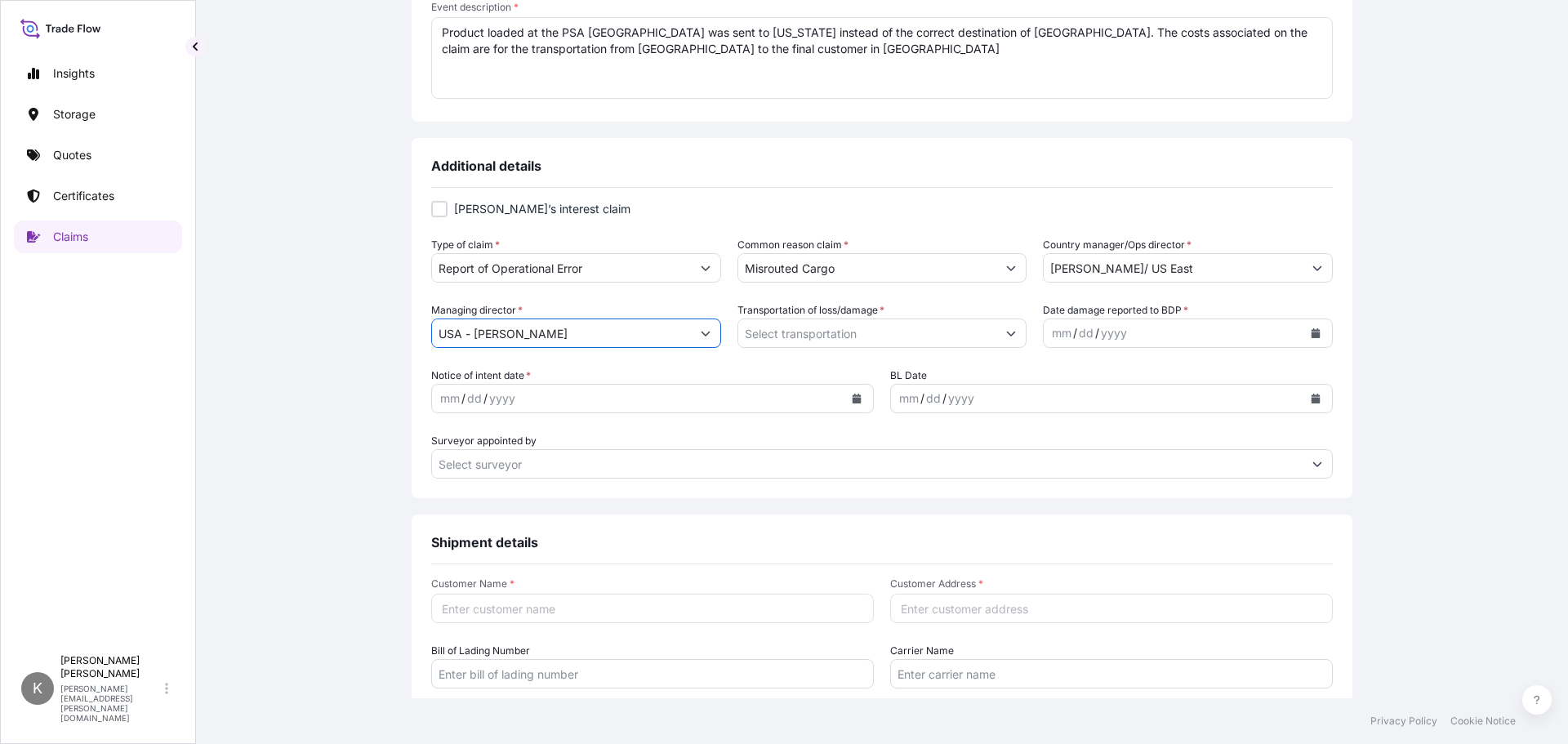
click at [1006, 335] on icon "Show suggestions" at bounding box center [1011, 333] width 10 height 10
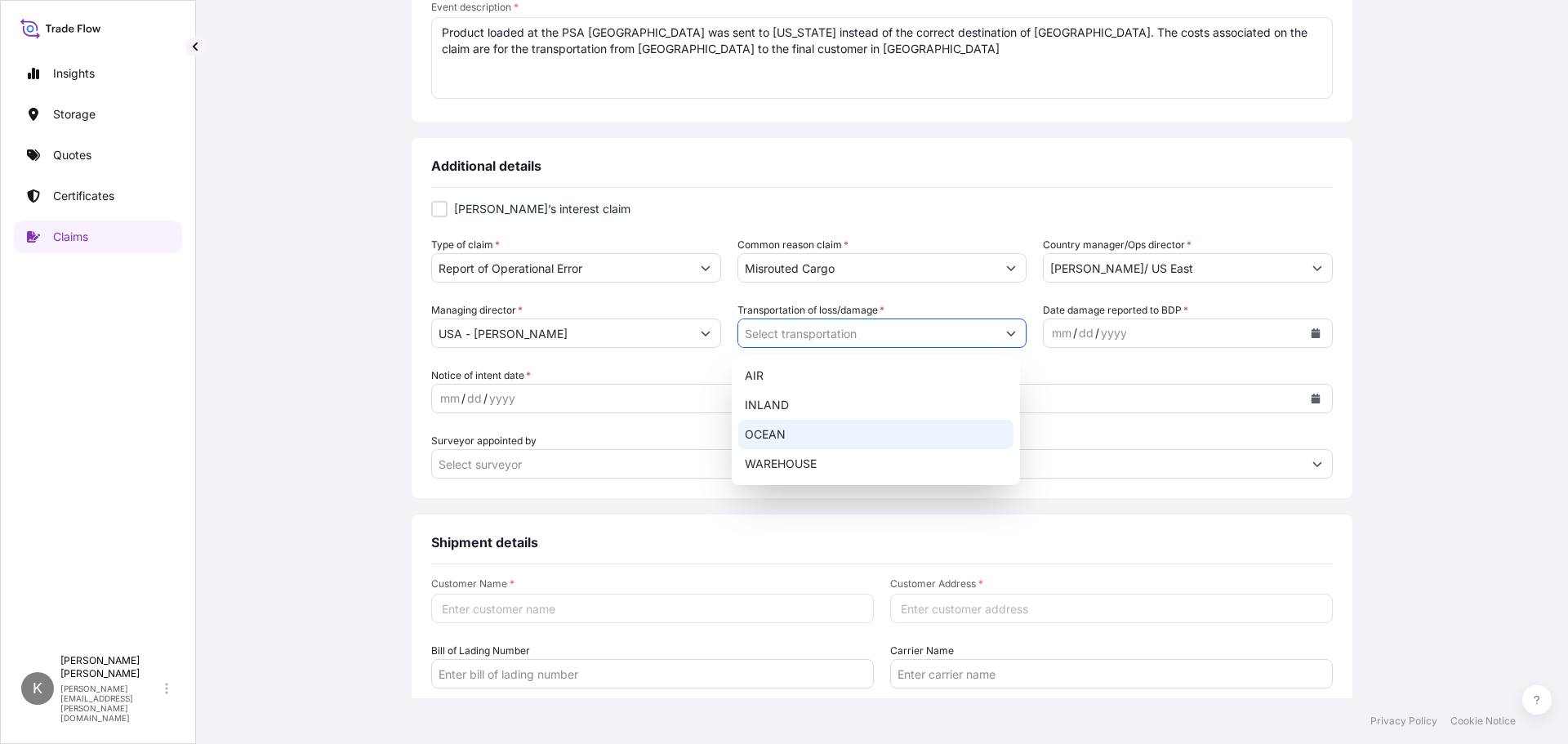
click at [795, 441] on div "OCEAN" at bounding box center [876, 434] width 276 height 30
type input "OCEAN"
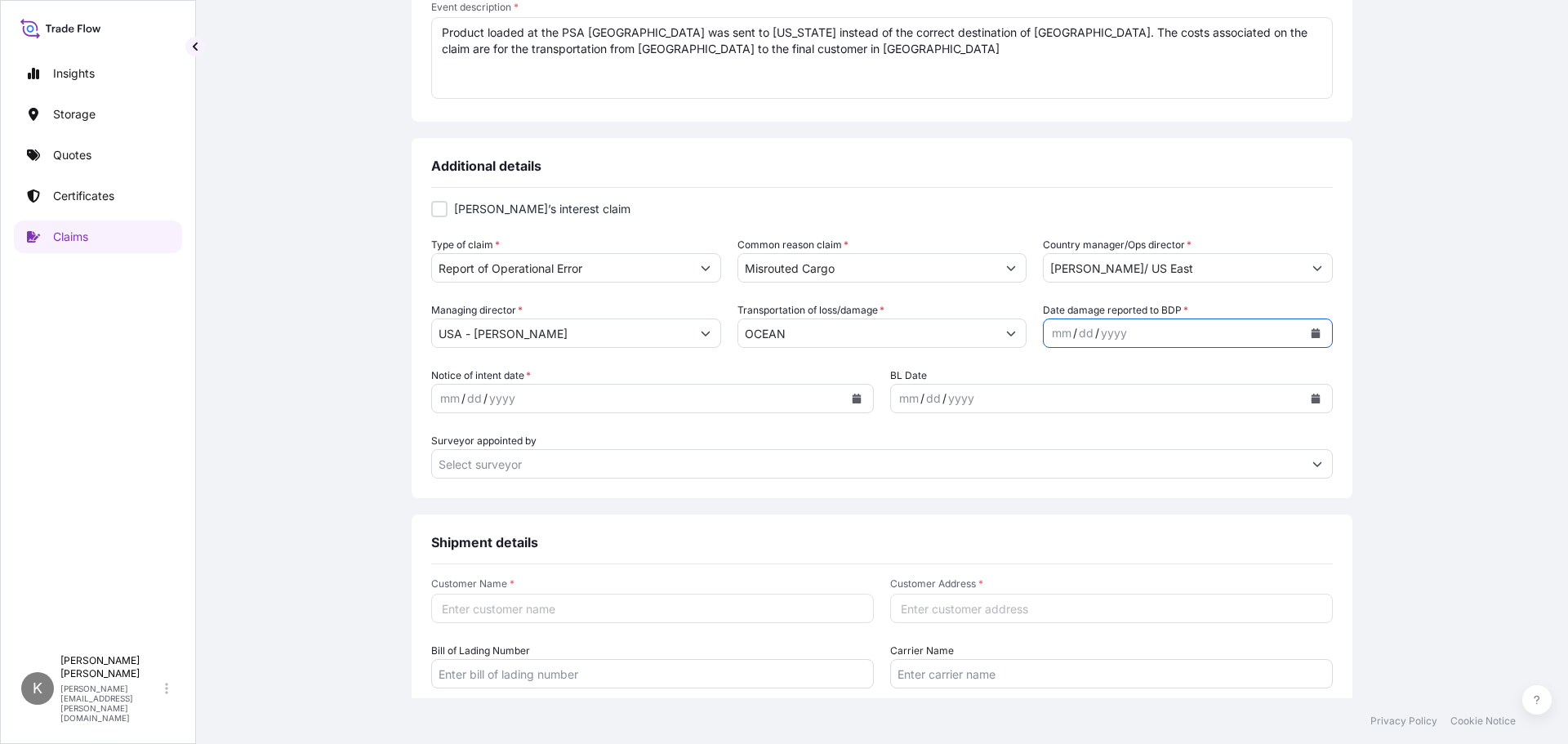
click at [1313, 327] on button "Calendar" at bounding box center [1315, 332] width 26 height 26
click at [1073, 381] on icon "Previous" at bounding box center [1072, 380] width 10 height 10
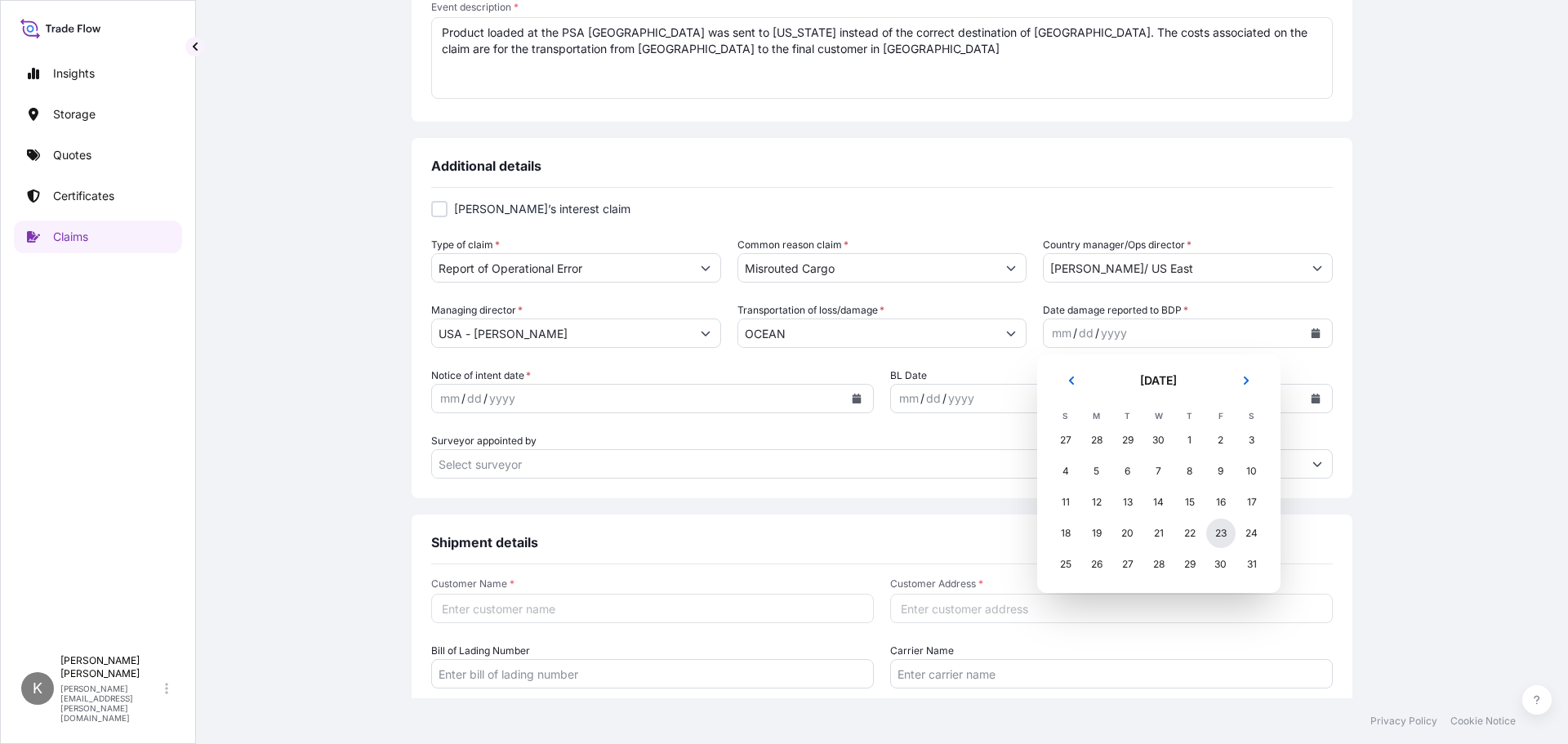
click at [1220, 531] on div "23" at bounding box center [1220, 533] width 30 height 30
click at [844, 396] on button "Calendar" at bounding box center [856, 397] width 26 height 26
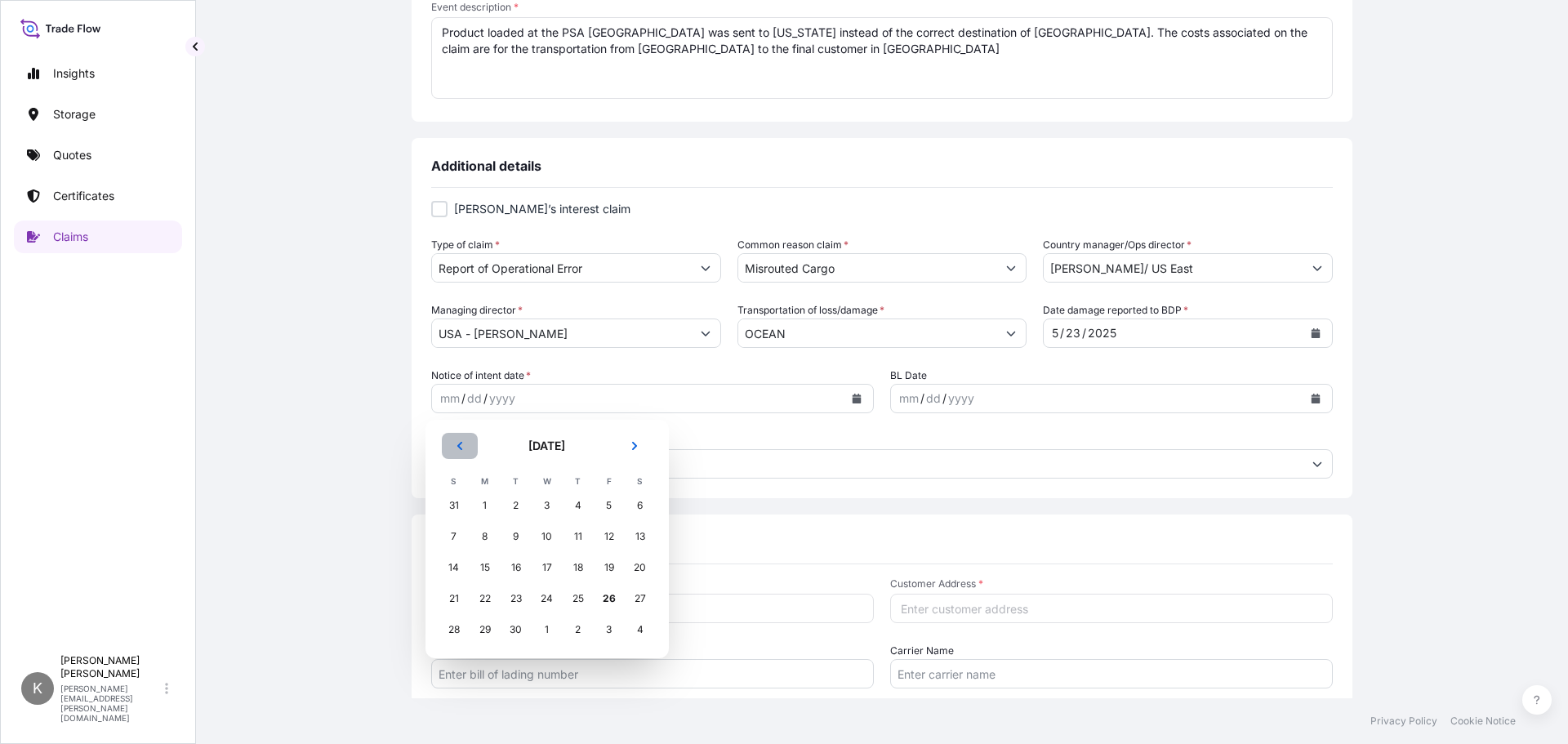
click at [468, 451] on button "Previous" at bounding box center [459, 445] width 36 height 26
click at [628, 450] on button "Next" at bounding box center [634, 445] width 36 height 26
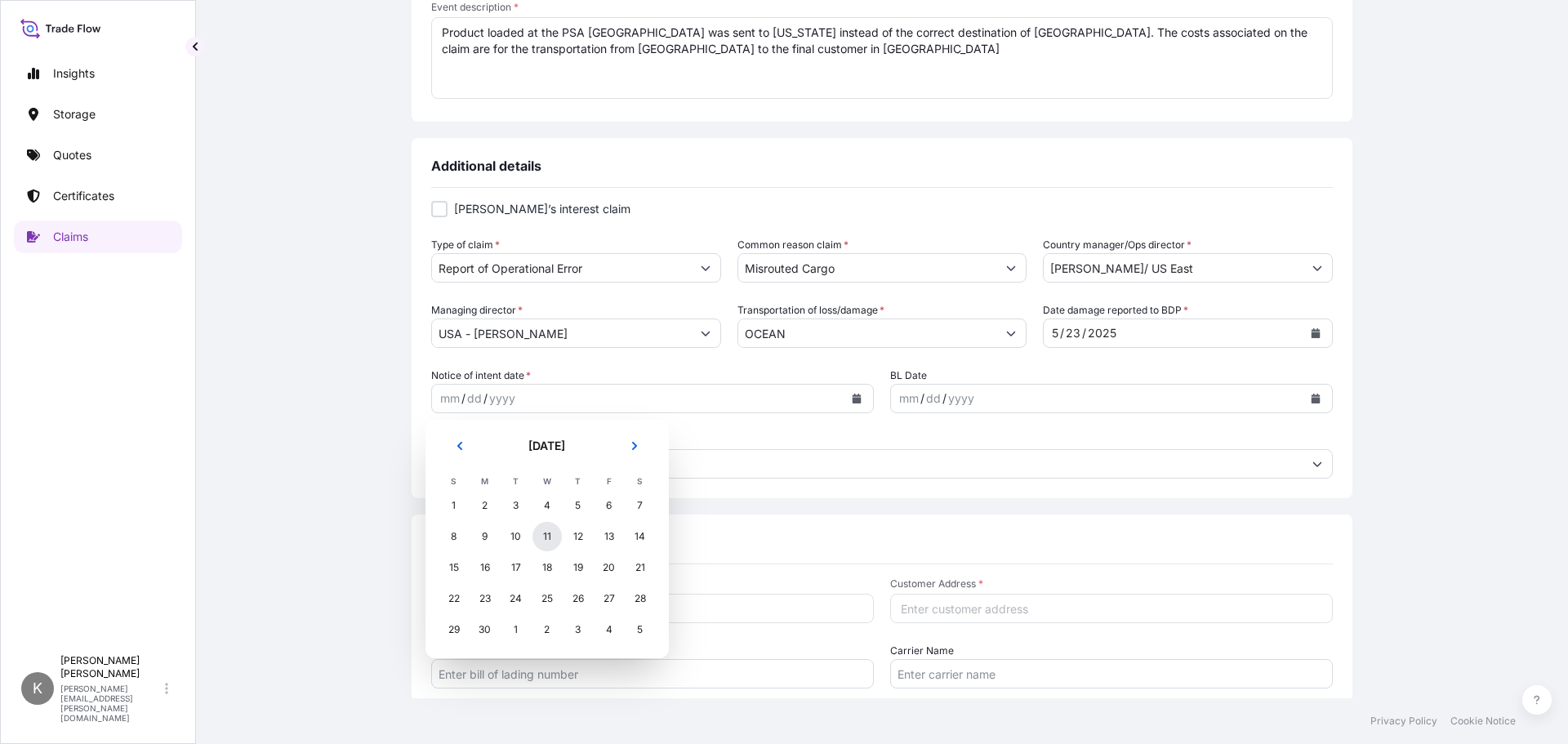
click at [549, 533] on div "11" at bounding box center [547, 537] width 30 height 30
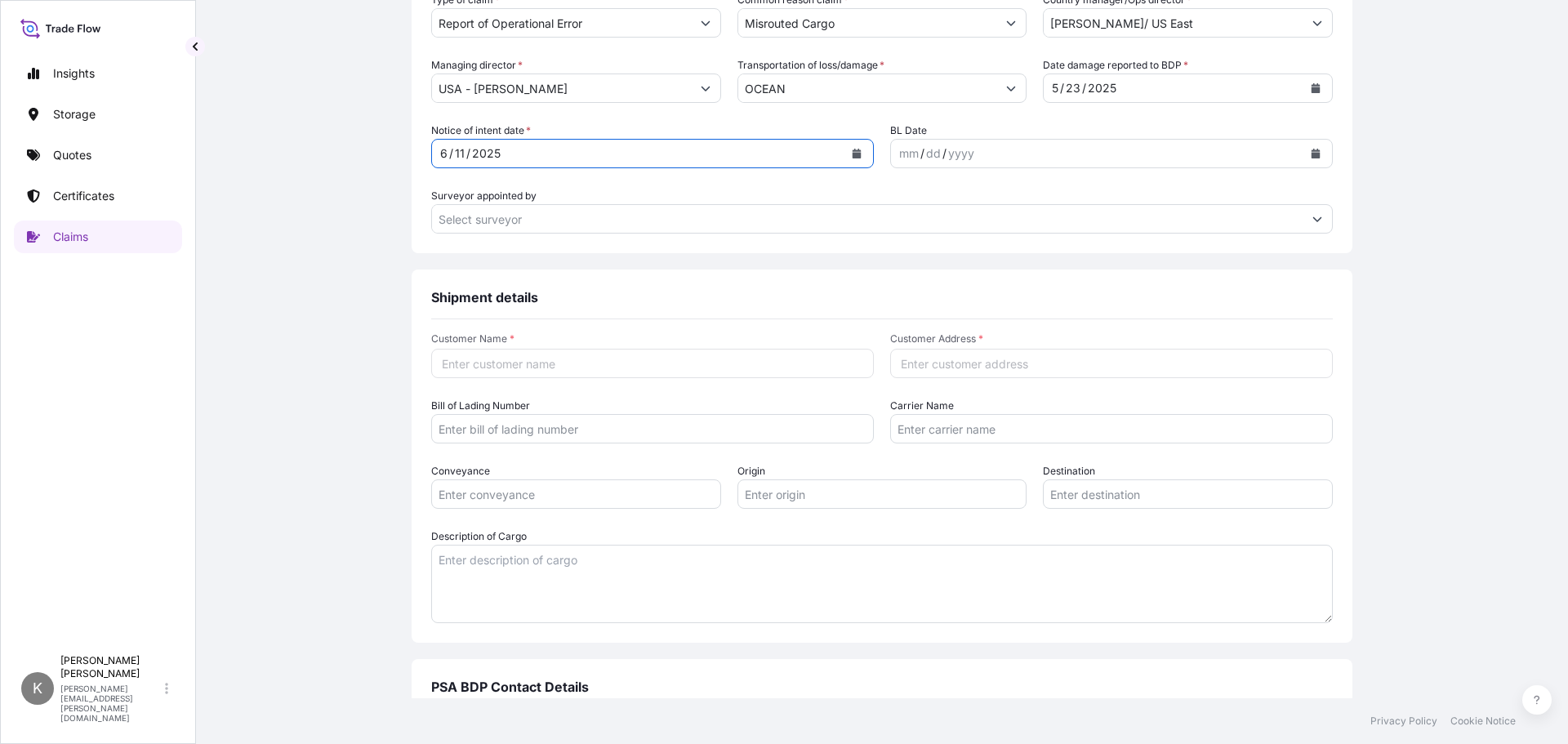
scroll to position [734, 0]
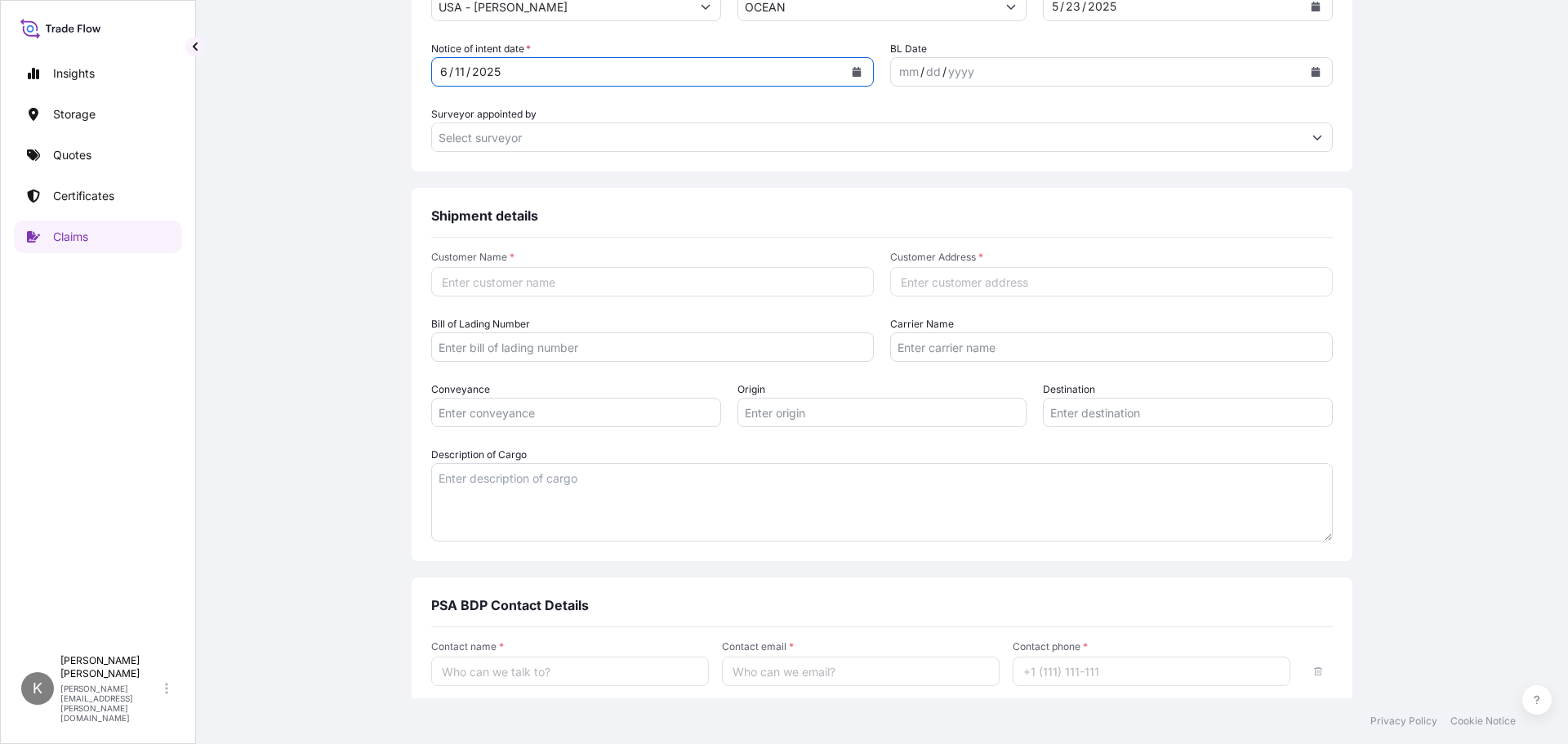
click at [502, 287] on input "Customer Name *" at bounding box center [652, 281] width 443 height 30
type input "V"
click at [511, 287] on input "Avantor Sciences" at bounding box center [652, 281] width 443 height 30
type input "Avantor VWR"
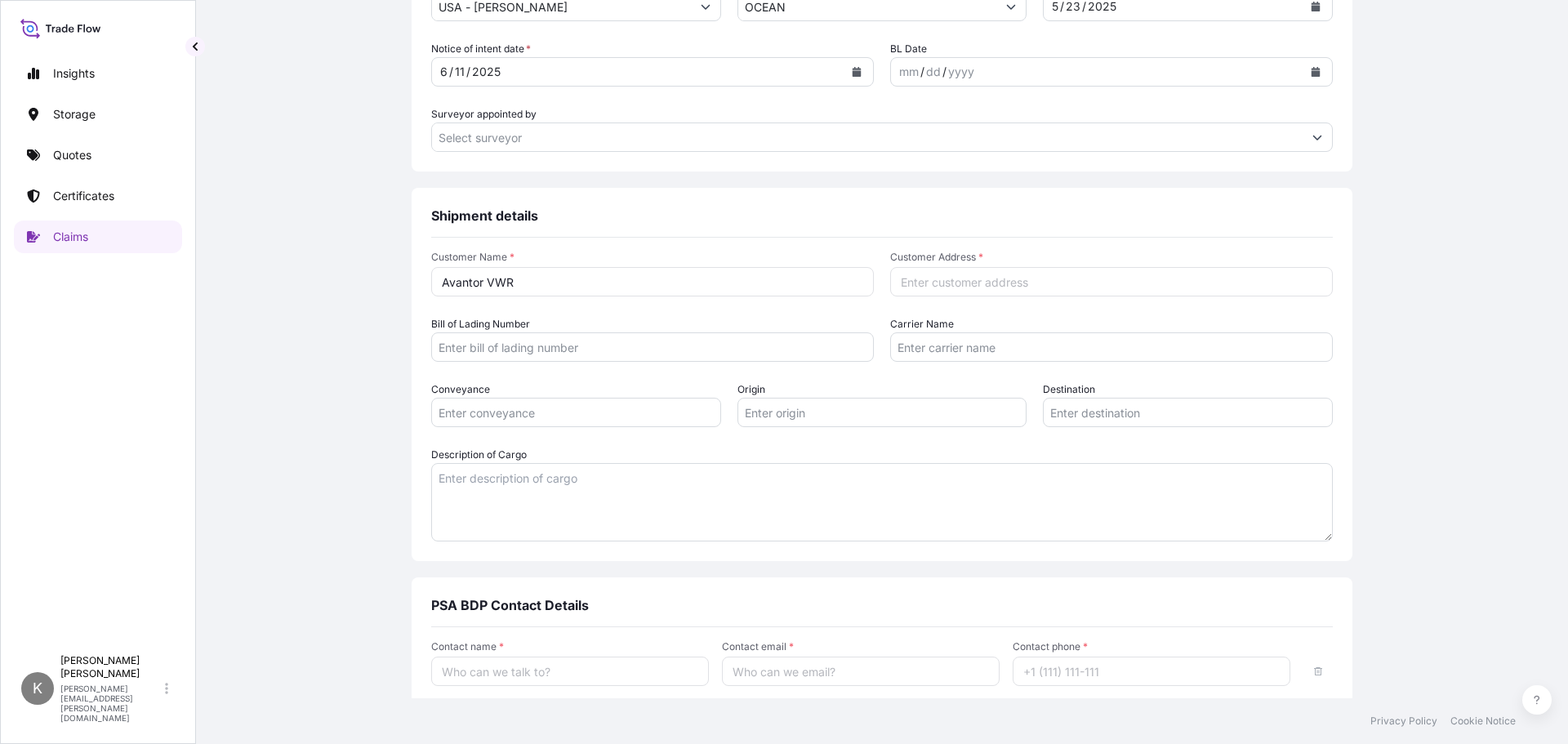
click at [931, 289] on input "Customer Address *" at bounding box center [1111, 281] width 443 height 30
click at [952, 286] on input "Customer Address *" at bounding box center [1111, 281] width 443 height 30
drag, startPoint x: 900, startPoint y: 298, endPoint x: 915, endPoint y: 285, distance: 19.8
click at [900, 298] on form "Customer Name * Avantor VWR Customer Address * Bill of Lading Number Carrier Na…" at bounding box center [881, 396] width 902 height 291
click at [915, 285] on input "Customer Address *" at bounding box center [1111, 281] width 443 height 30
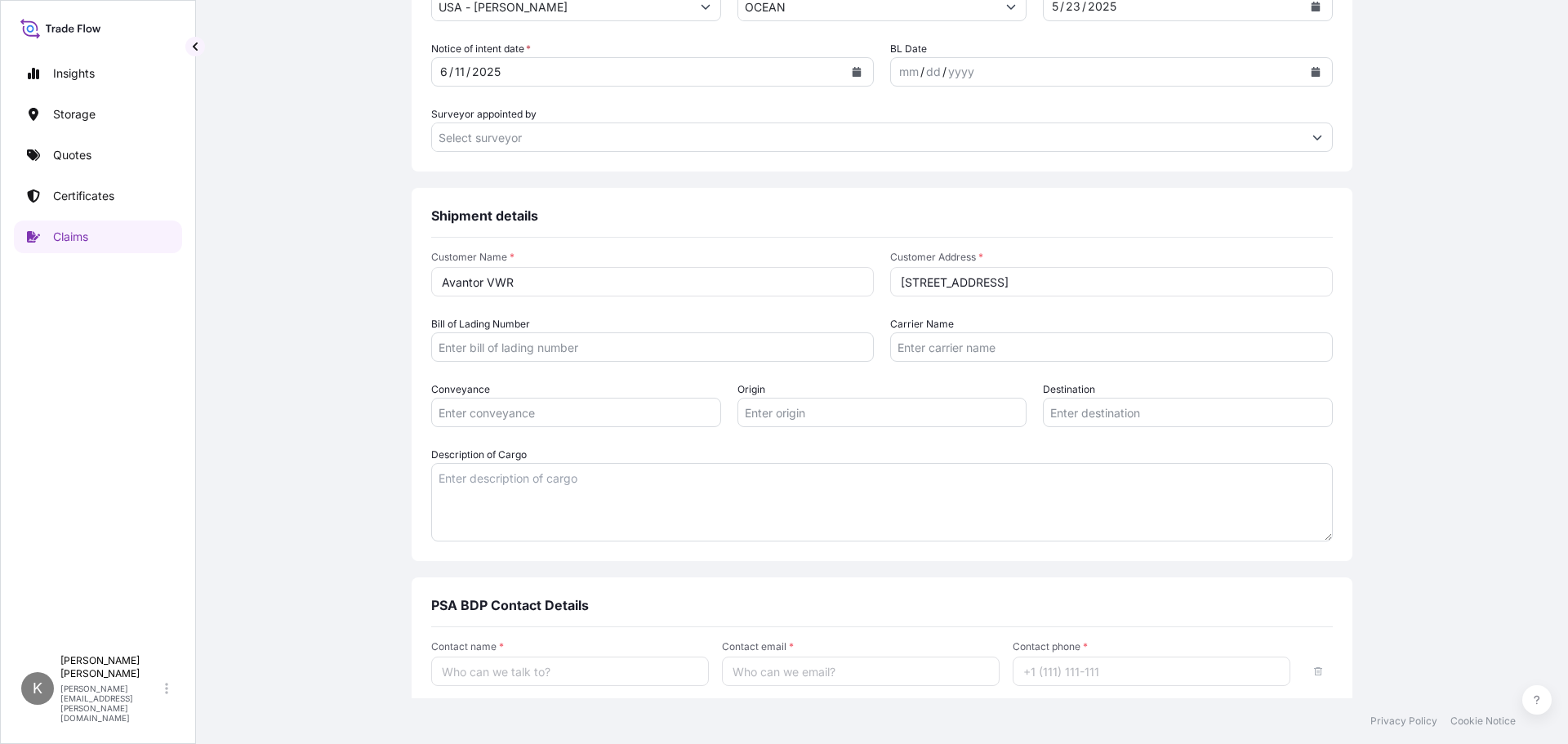
type input "100 Matsonford Road, Radnor, PA 19087"
click at [511, 420] on input "Conveyance" at bounding box center [576, 412] width 290 height 30
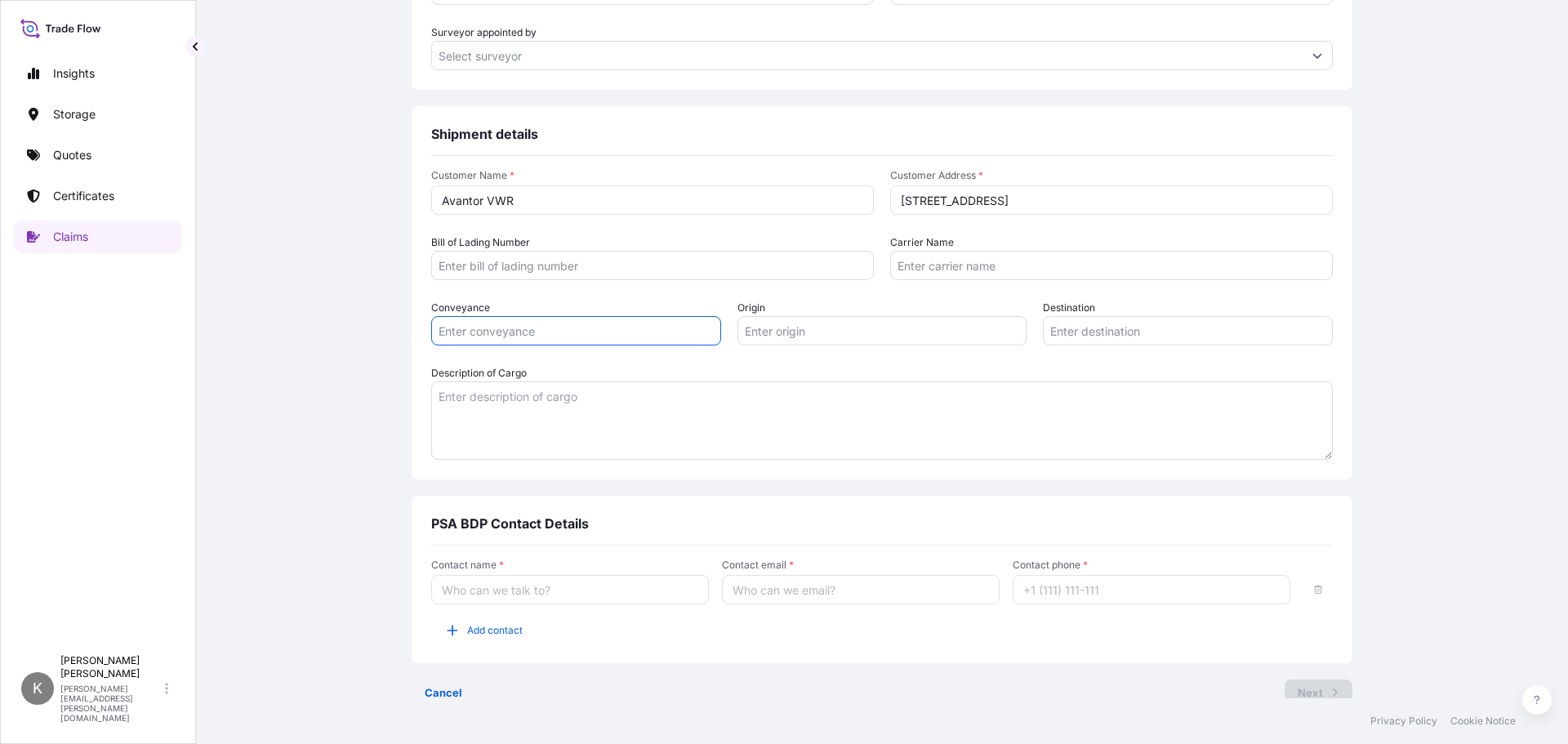
click at [505, 409] on textarea "Description of Cargo" at bounding box center [881, 420] width 902 height 79
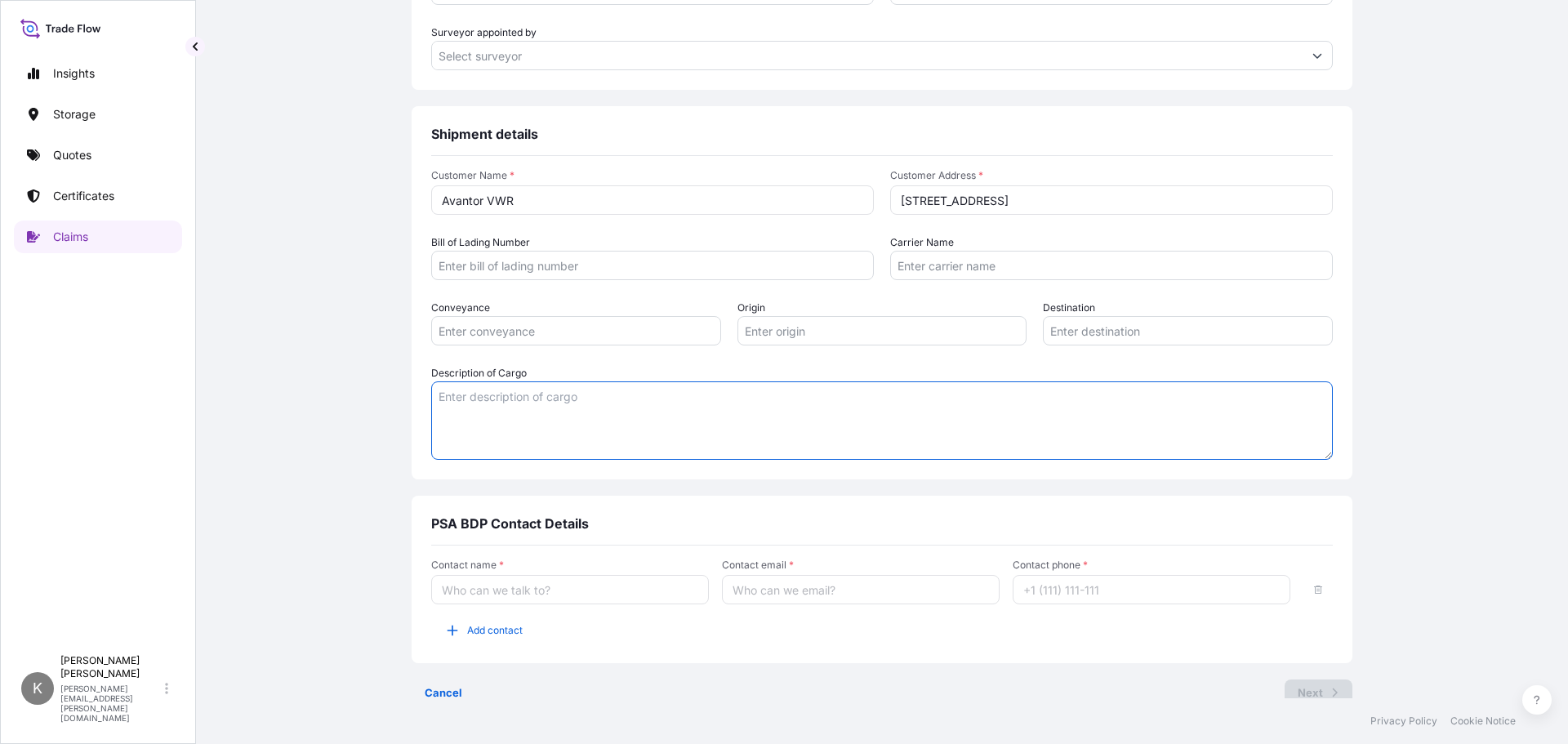
scroll to position [837, 0]
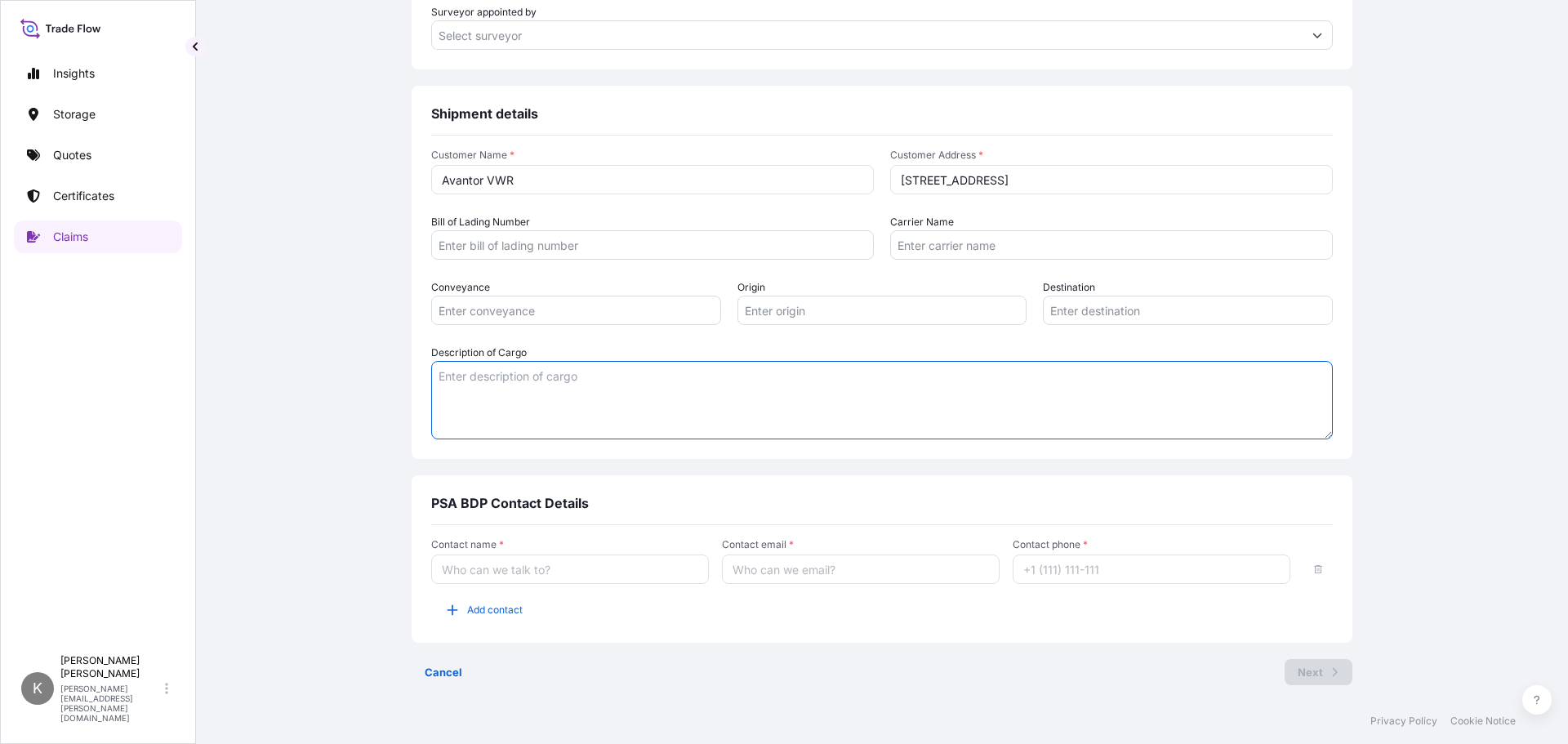
click at [491, 572] on input "Contact name *" at bounding box center [569, 569] width 277 height 30
type input "Kevin J Lenz"
type input "kevinjlenz@gmail.com"
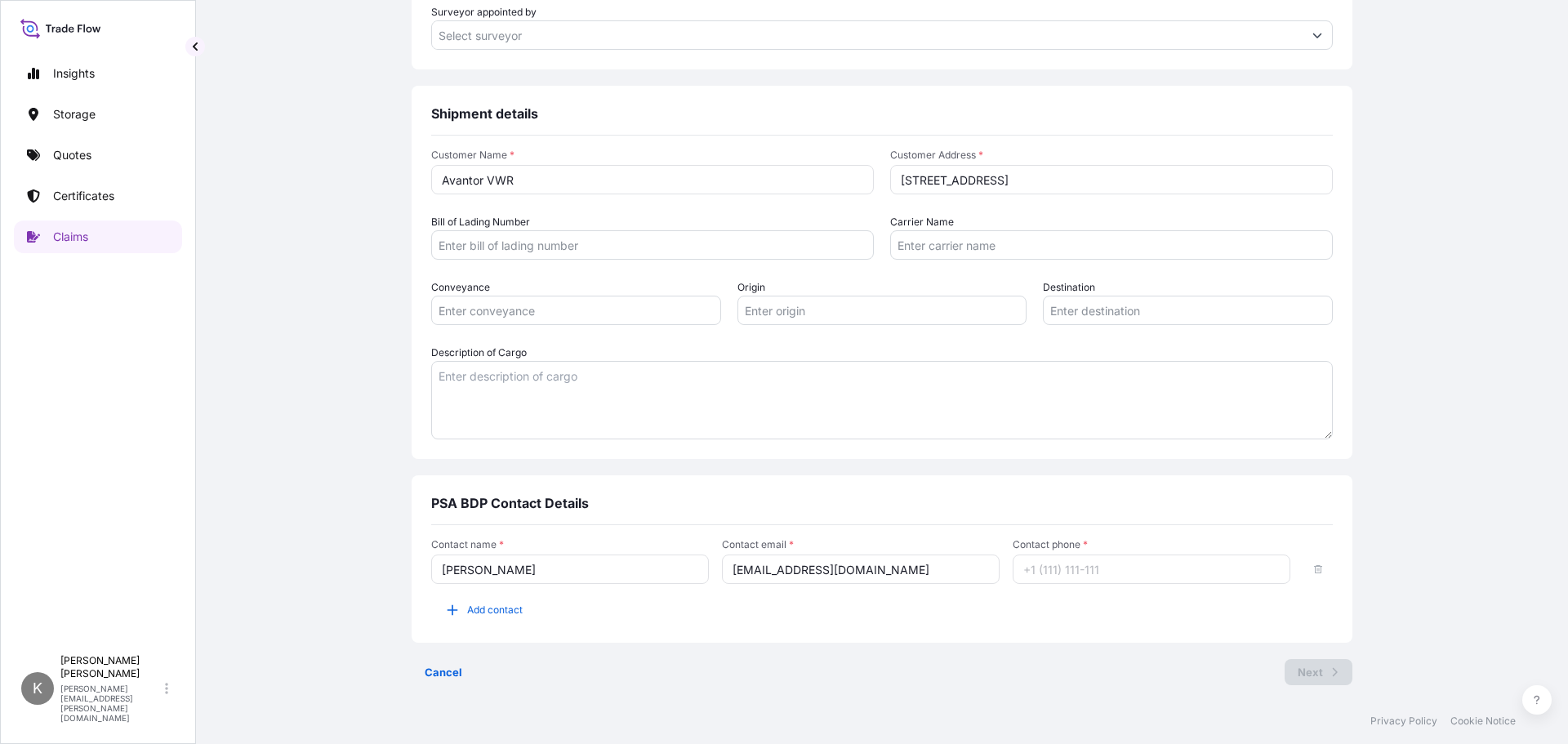
type input "16092541137"
drag, startPoint x: 504, startPoint y: 573, endPoint x: 462, endPoint y: 576, distance: 42.1
click at [462, 576] on input "Kevin J Lenz" at bounding box center [569, 569] width 277 height 30
type input "Kevin Lenz"
click at [879, 579] on input "kevinjlenz@gmail.com" at bounding box center [860, 569] width 277 height 30
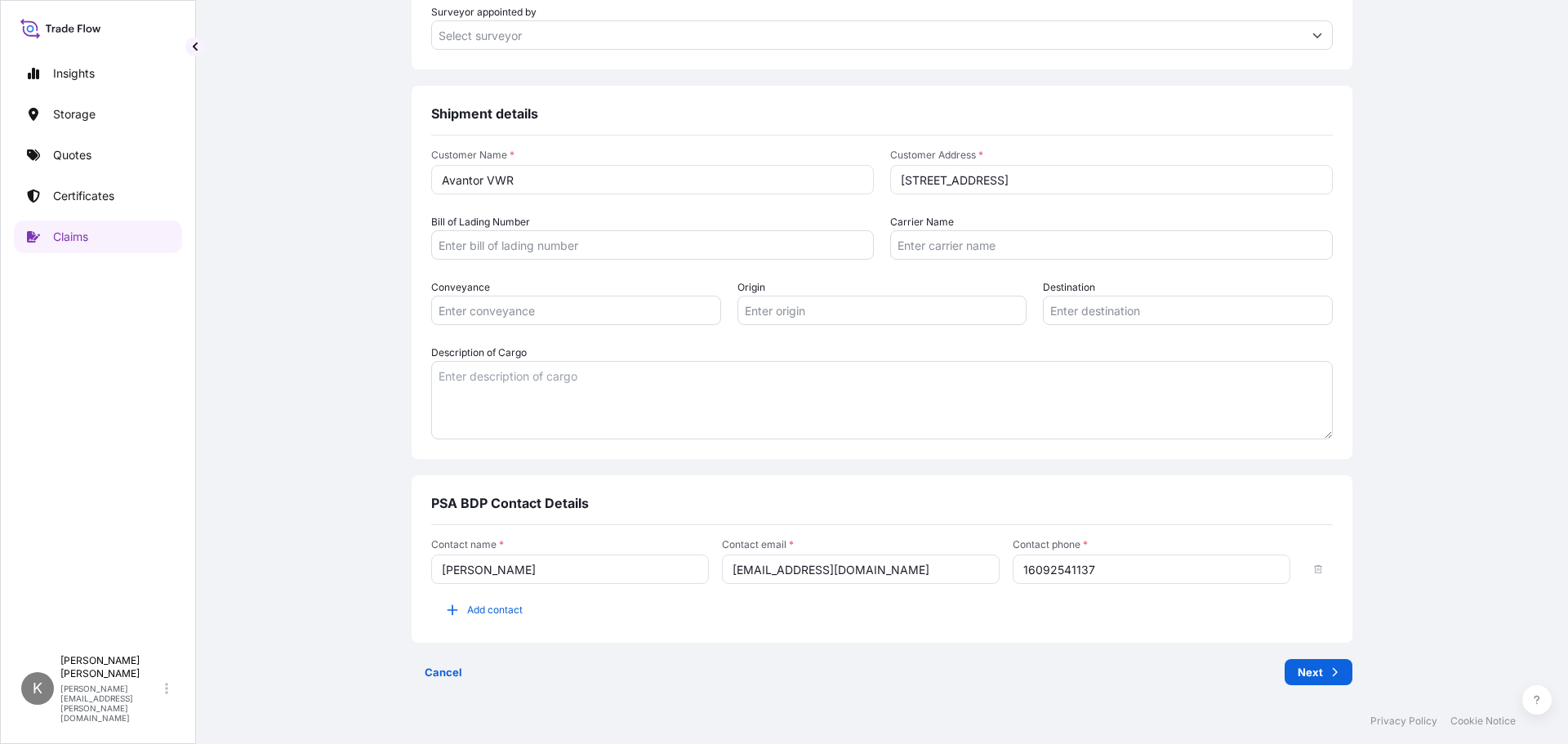
drag, startPoint x: 892, startPoint y: 575, endPoint x: 421, endPoint y: 574, distance: 471.0
click at [421, 574] on div "PSA BDP Contact Details Contact name * Kevin Lenz Contact email * kevinjlenz@gm…" at bounding box center [882, 559] width 941 height 167
type input "kevin.lenz@psabdp.com"
type input "616-264-0008"
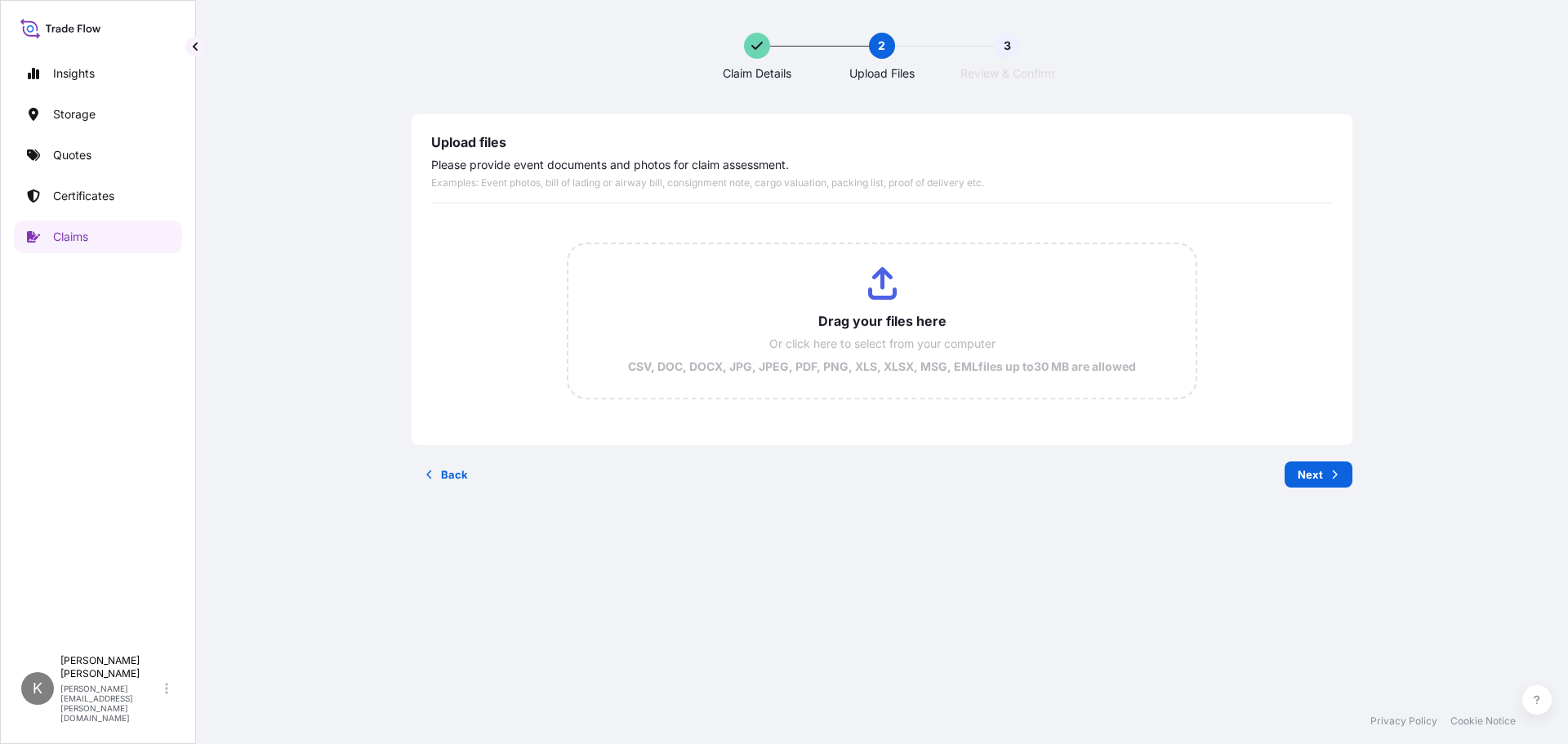
click at [1049, 477] on div "Back Next" at bounding box center [882, 474] width 941 height 26
type input "C:\fakepath\INVOICE - SCBX00220667 - BDPINTUS (14-Jul-25).PDF"
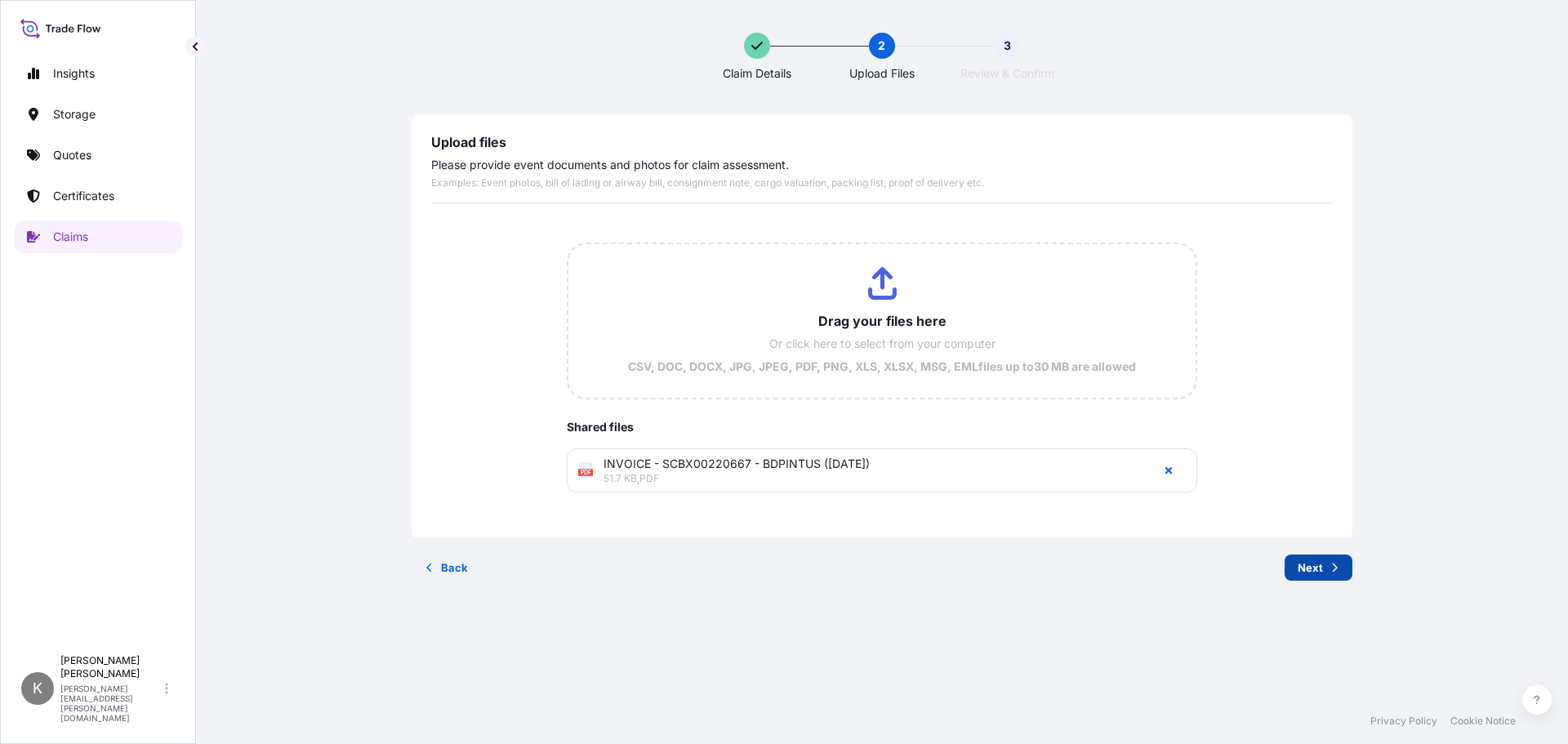
click at [558, 569] on div "Back Next" at bounding box center [882, 567] width 941 height 26
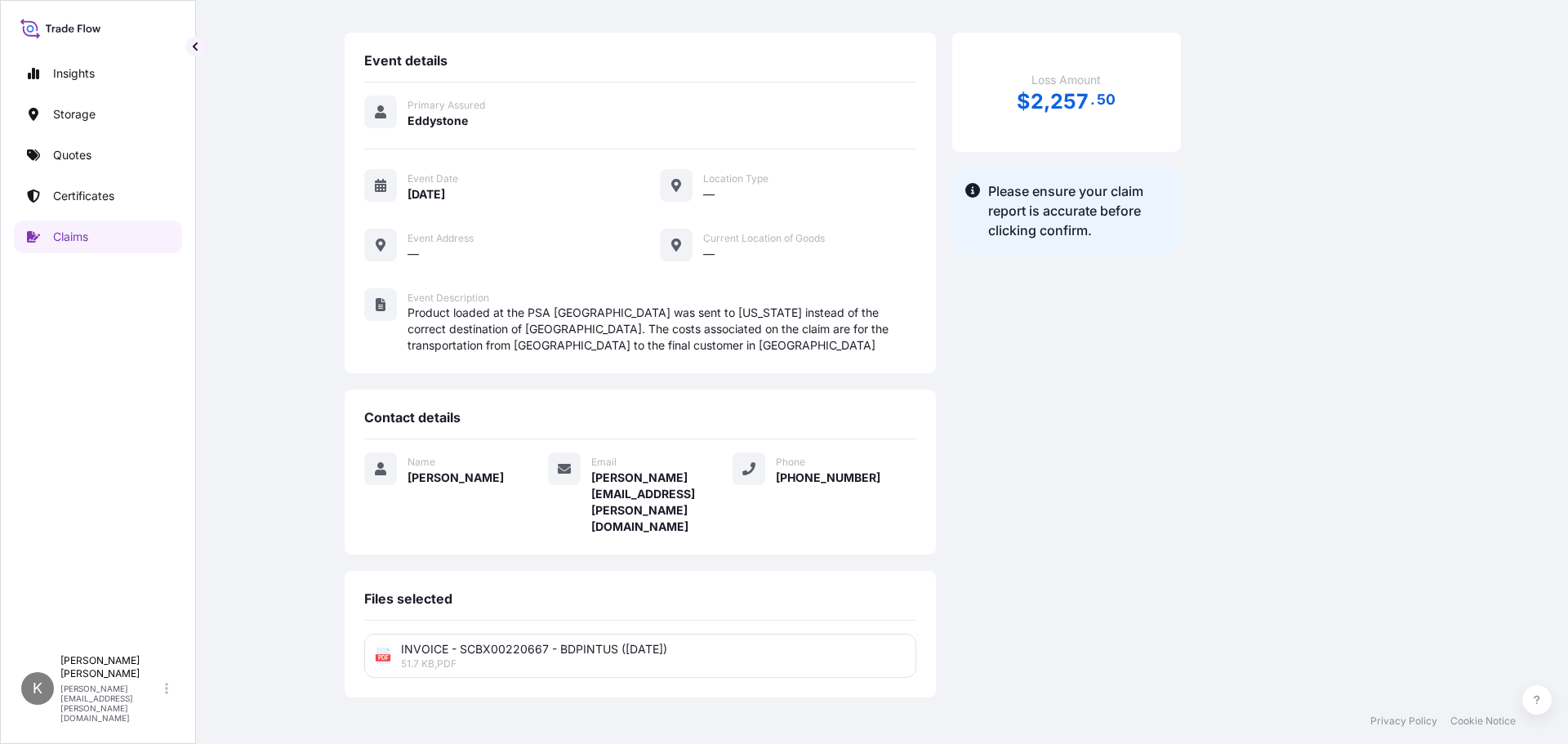
scroll to position [87, 0]
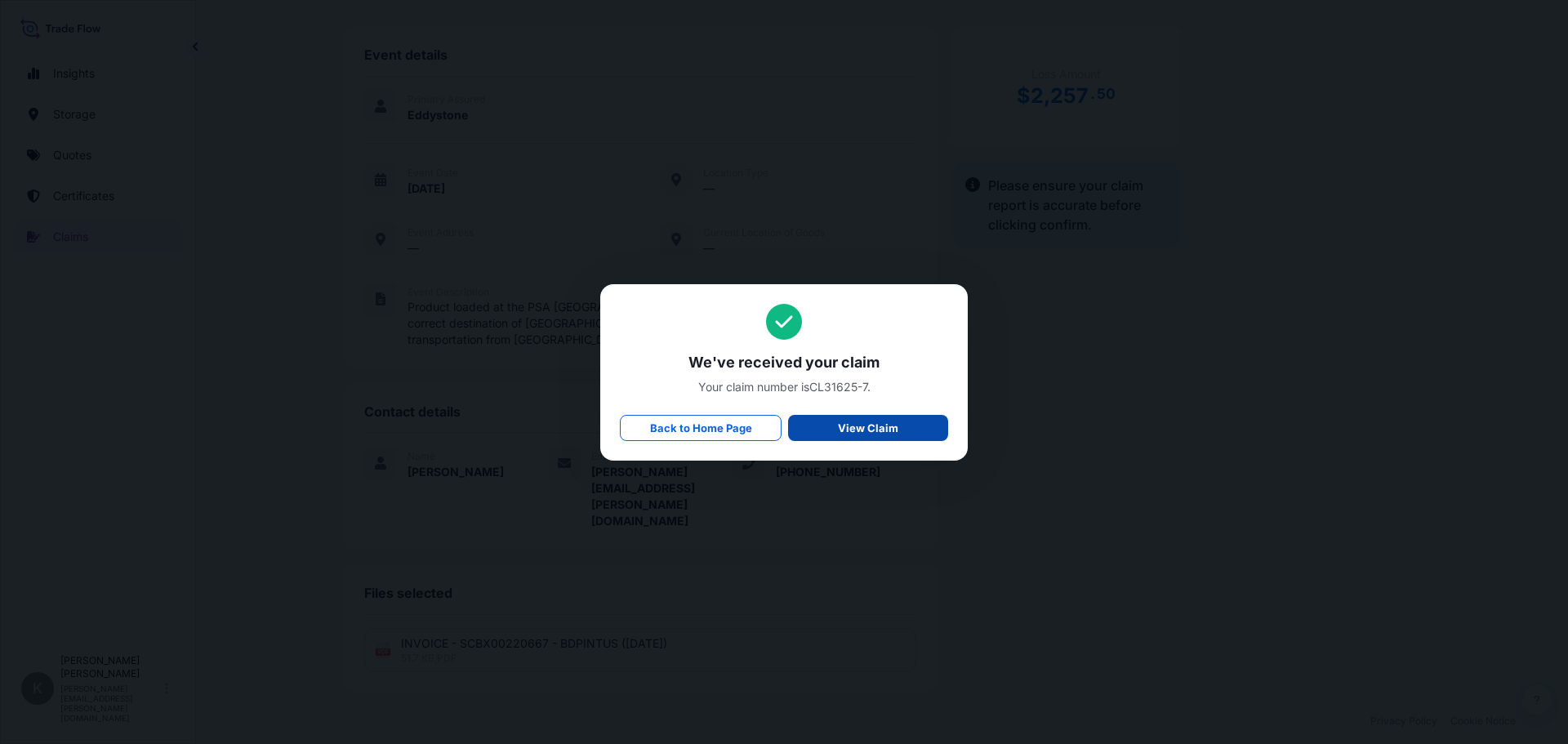
click at [856, 423] on p "View Claim" at bounding box center [868, 427] width 60 height 16
